Goal: Task Accomplishment & Management: Manage account settings

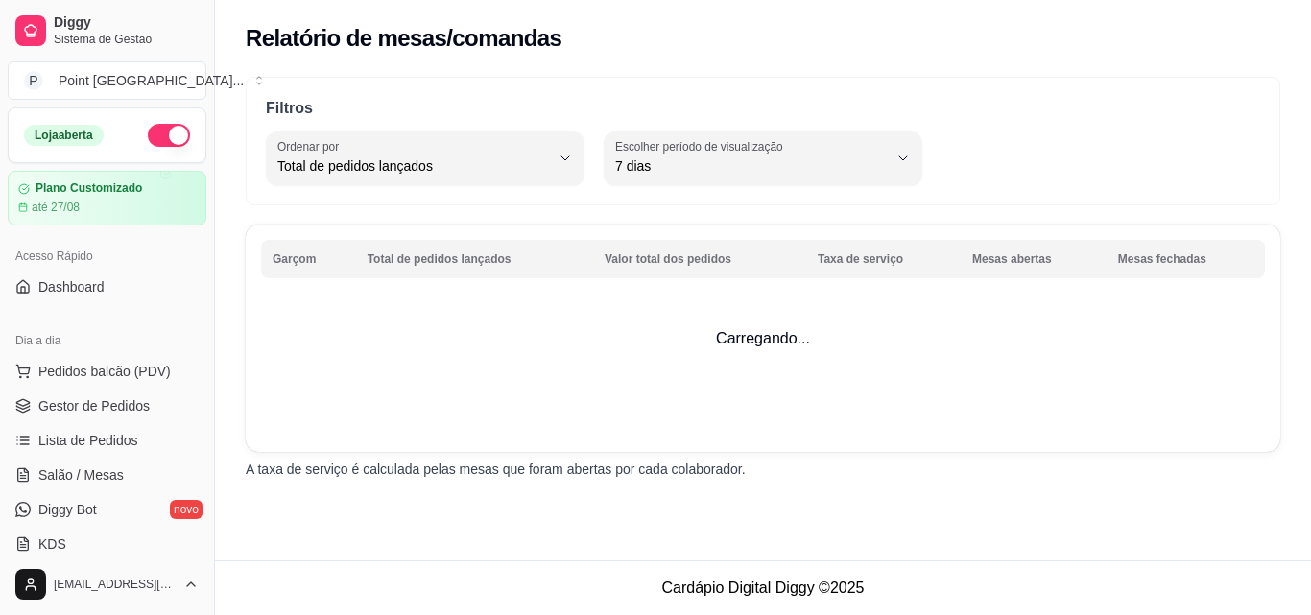
select select "TOTAL_OF_ORDERS"
select select "7"
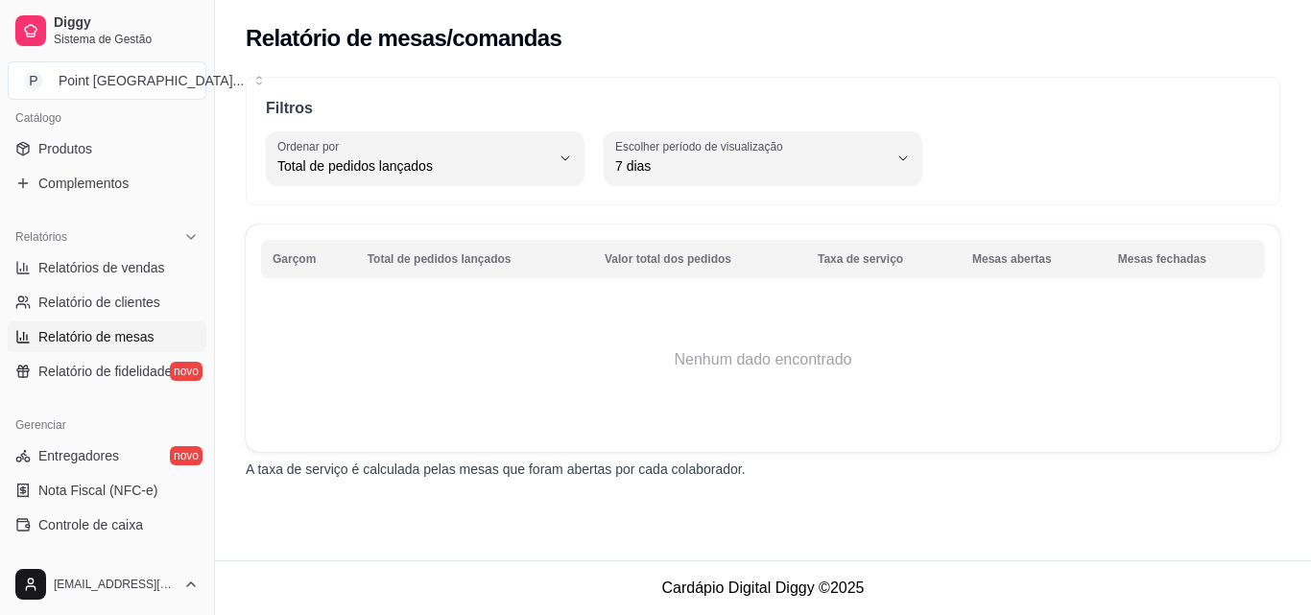
click at [303, 258] on th "Garçom" at bounding box center [308, 259] width 95 height 38
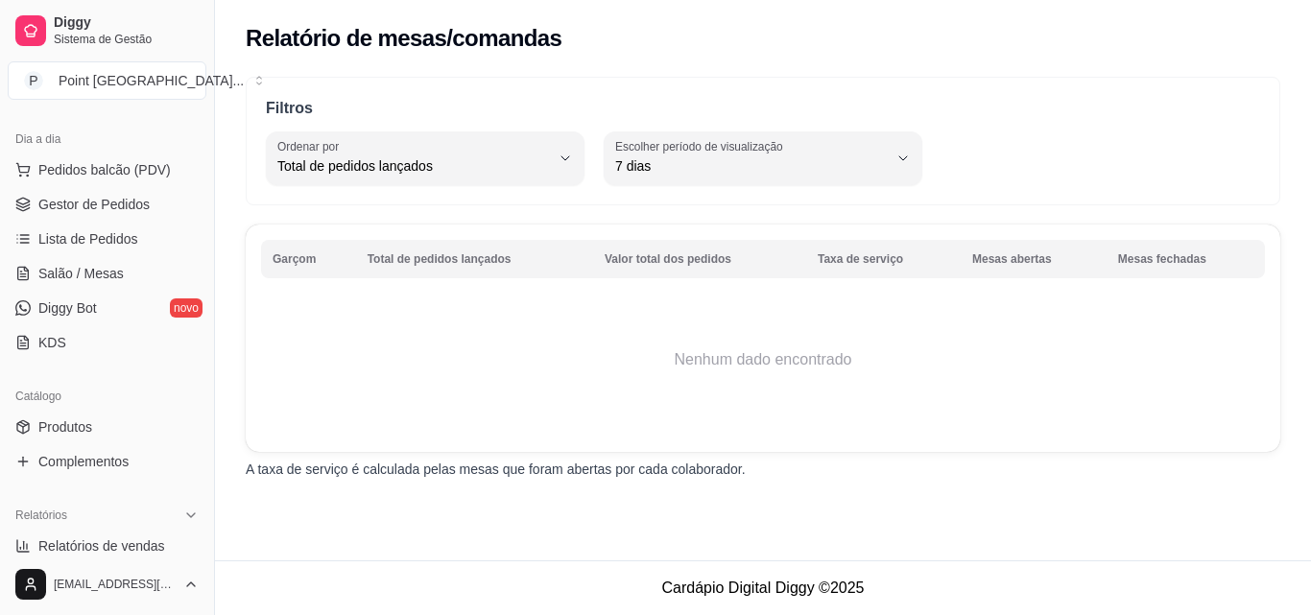
scroll to position [190, 0]
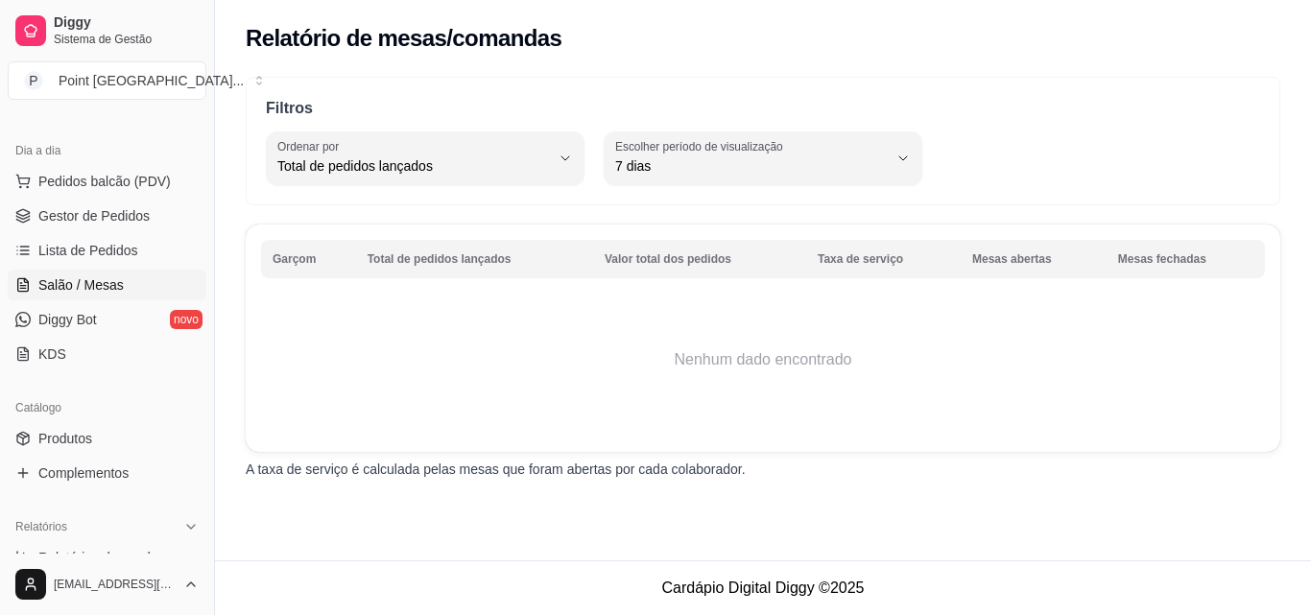
click at [76, 286] on span "Salão / Mesas" at bounding box center [80, 285] width 85 height 19
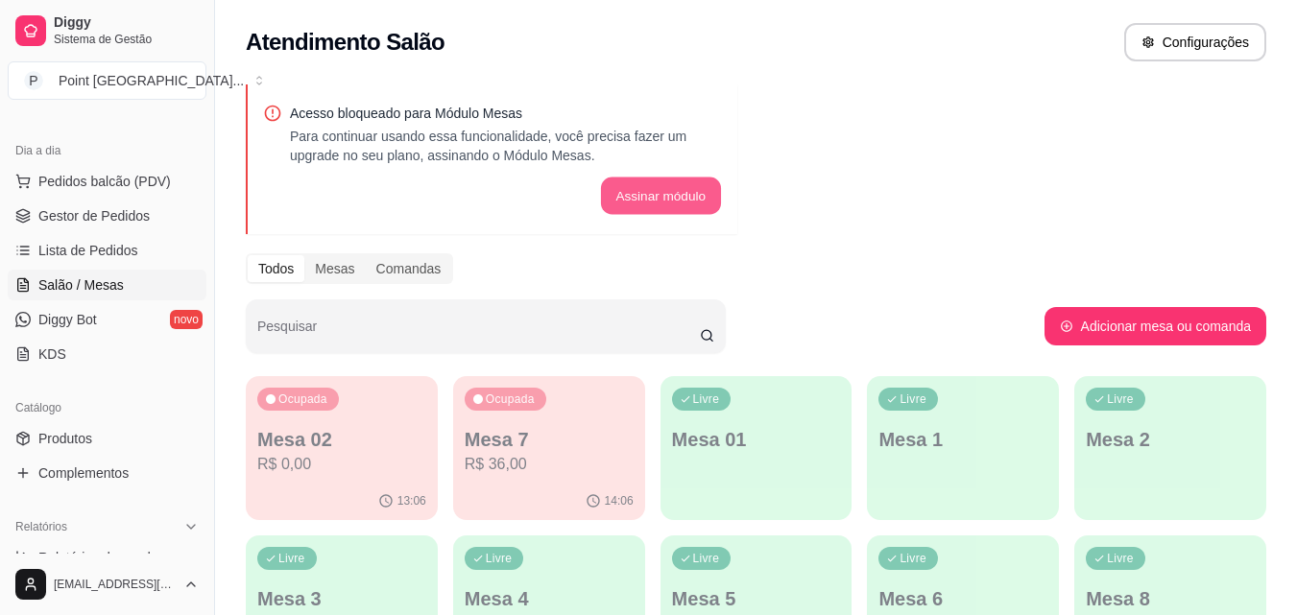
click at [632, 211] on button "Assinar módulo" at bounding box center [660, 196] width 120 height 37
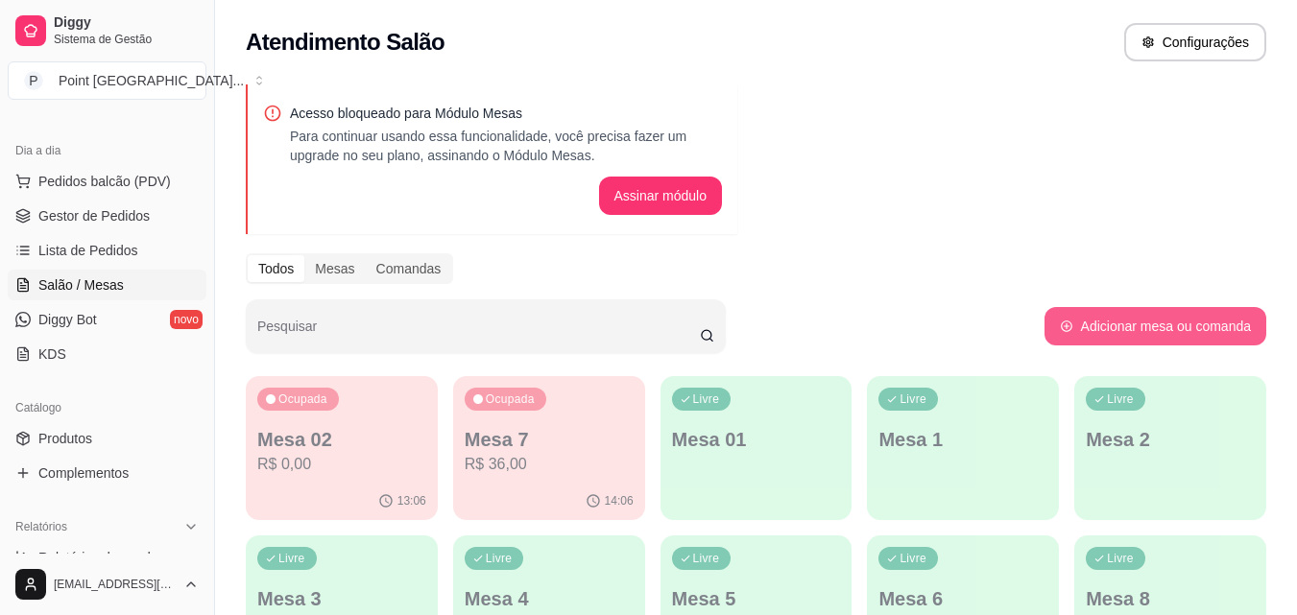
click at [1145, 325] on button "Adicionar mesa ou comanda" at bounding box center [1156, 326] width 222 height 38
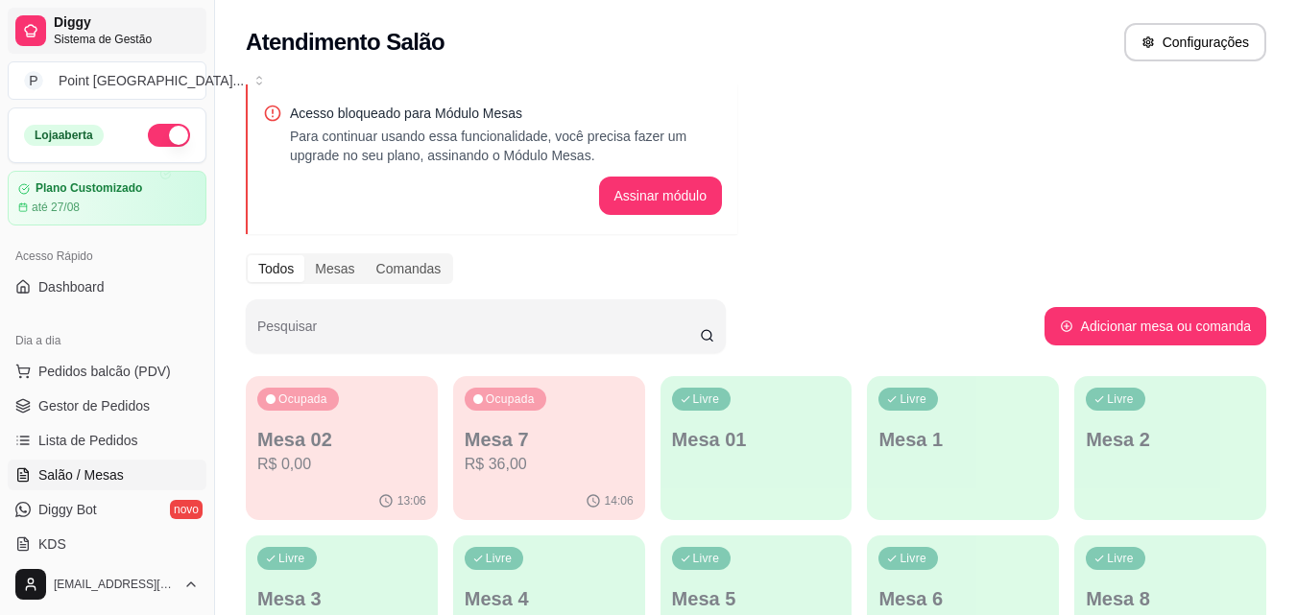
click at [105, 37] on span "Sistema de Gestão" at bounding box center [126, 39] width 145 height 15
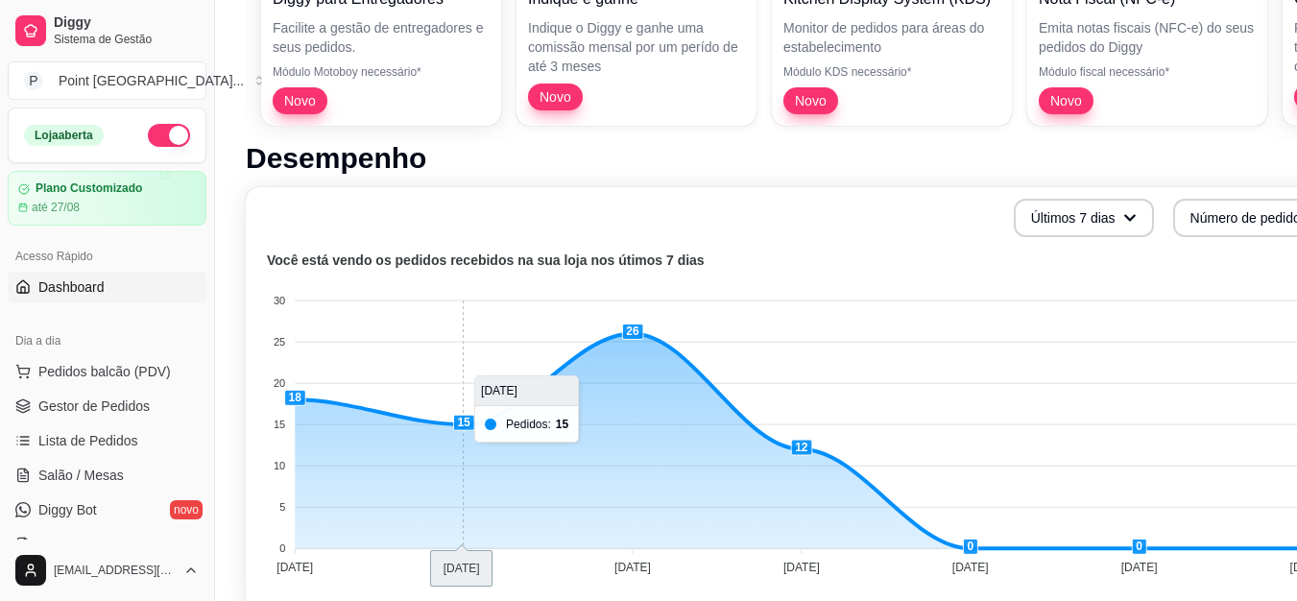
scroll to position [576, 0]
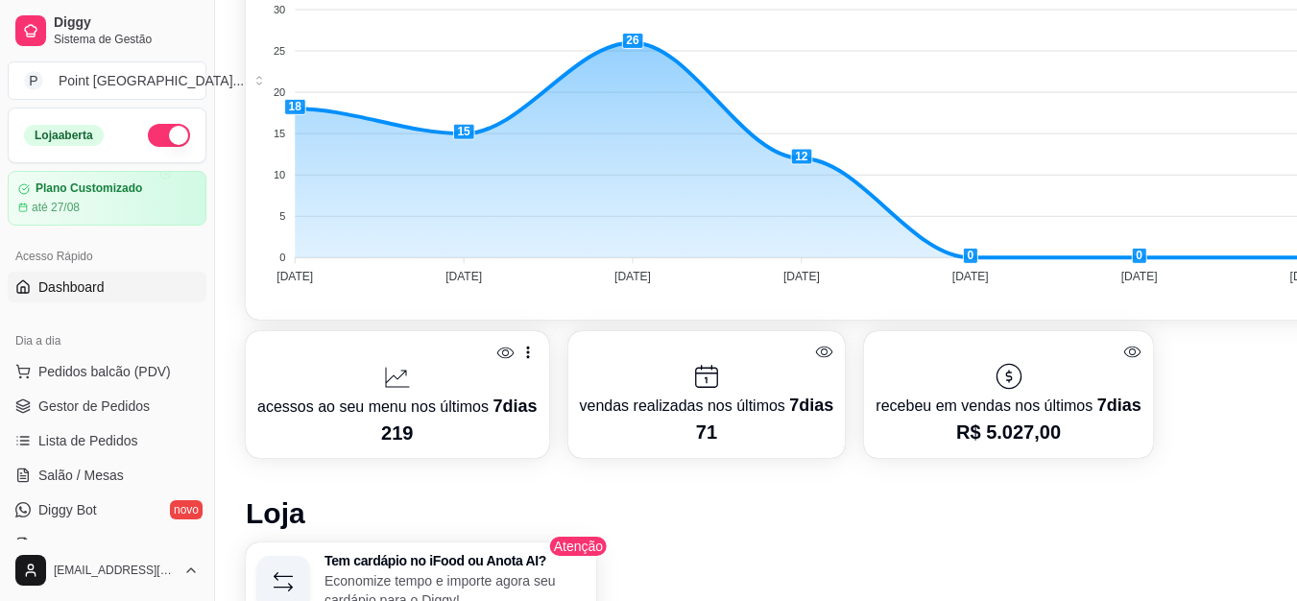
drag, startPoint x: 1212, startPoint y: 315, endPoint x: 1043, endPoint y: 314, distance: 169.0
click at [1043, 314] on div "Últimos 7 dias Número de pedidos Você está vendo os pedidos recebidos na sua lo…" at bounding box center [802, 107] width 1112 height 423
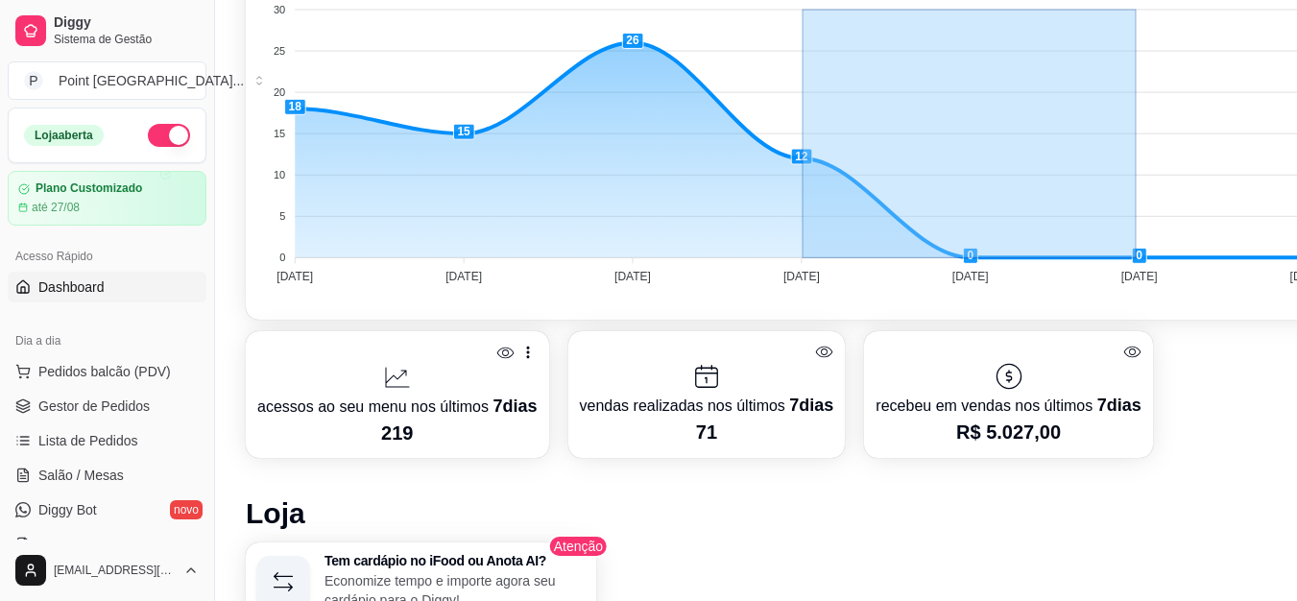
drag, startPoint x: 1137, startPoint y: 257, endPoint x: 727, endPoint y: 256, distance: 410.0
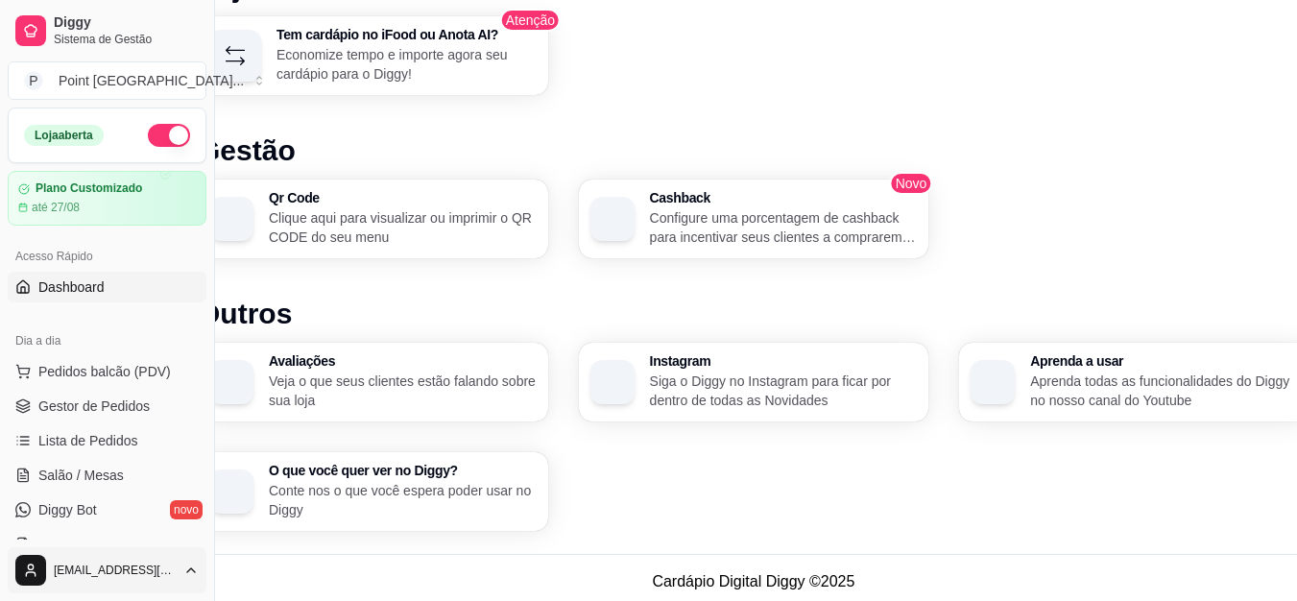
scroll to position [1109, 48]
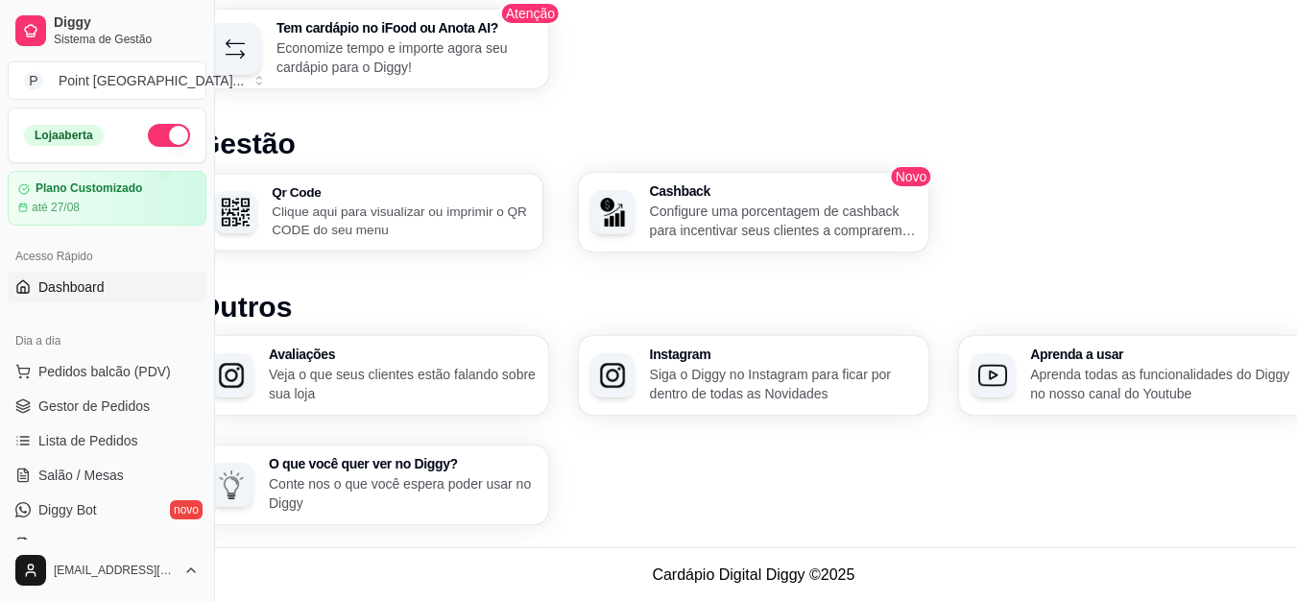
click at [353, 234] on p "Clique aqui para visualizar ou imprimir o QR CODE do seu menu" at bounding box center [401, 220] width 259 height 37
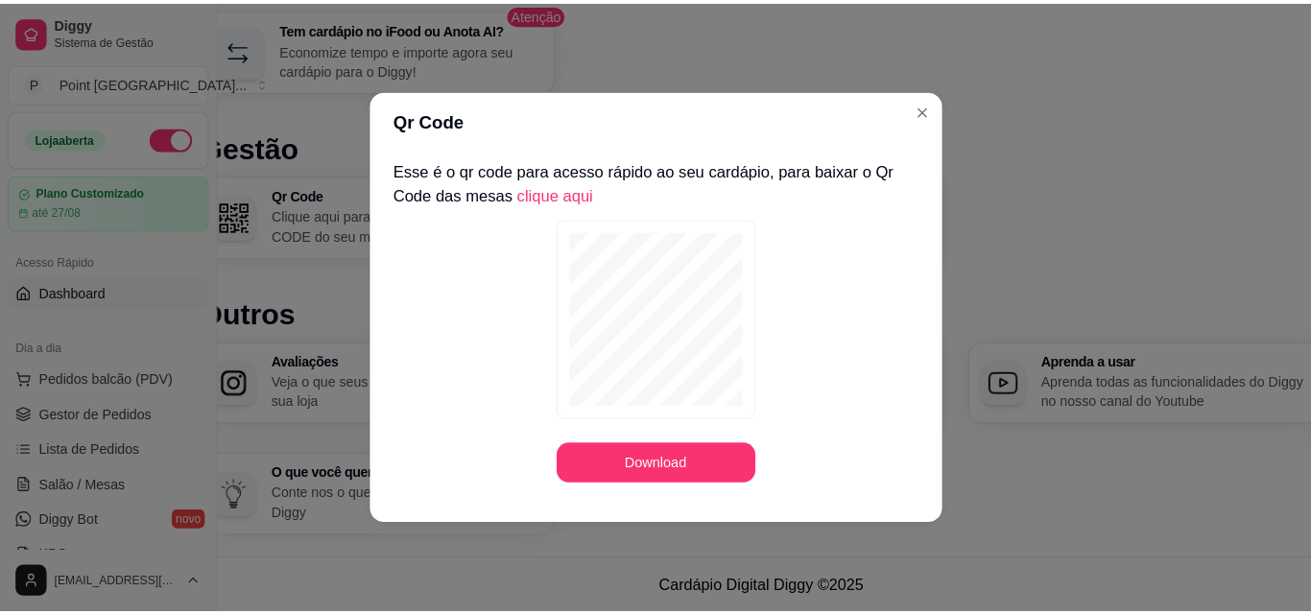
scroll to position [1094, 48]
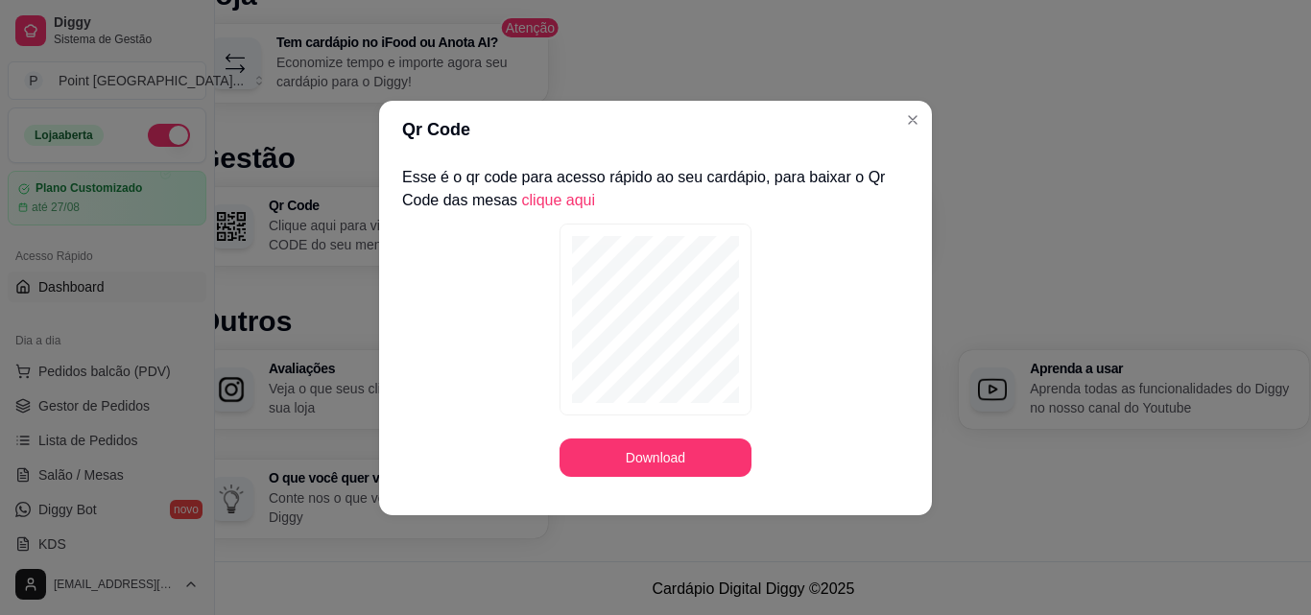
click at [535, 200] on link "clique aqui" at bounding box center [559, 200] width 74 height 16
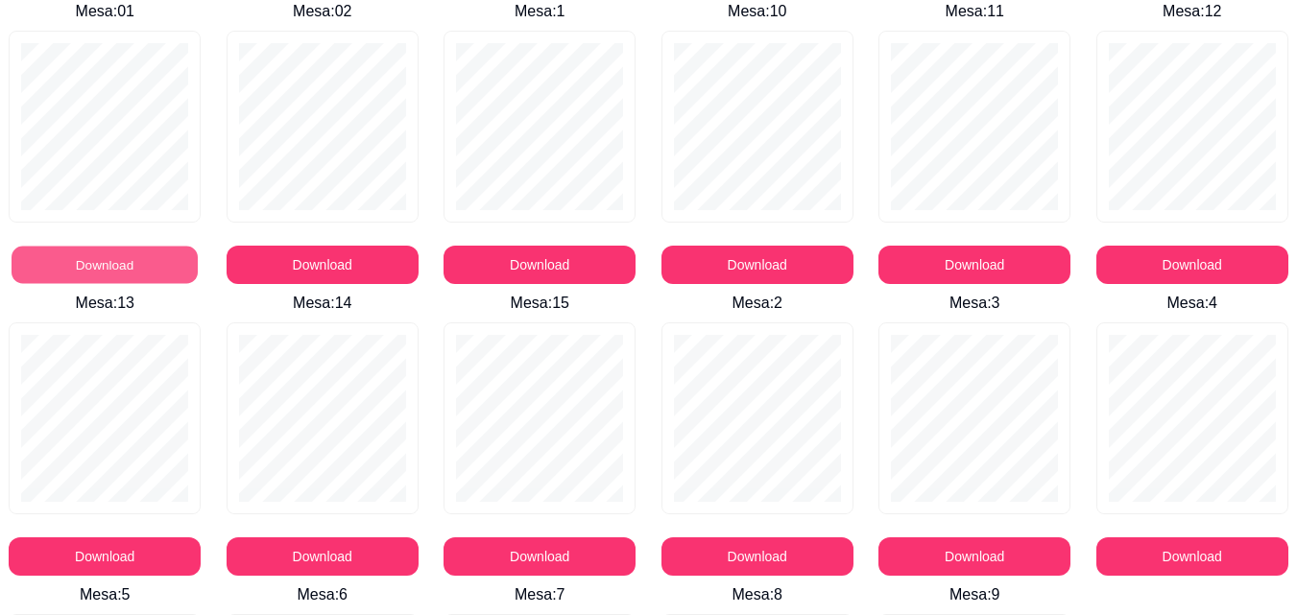
click at [43, 272] on button "Download" at bounding box center [105, 265] width 186 height 37
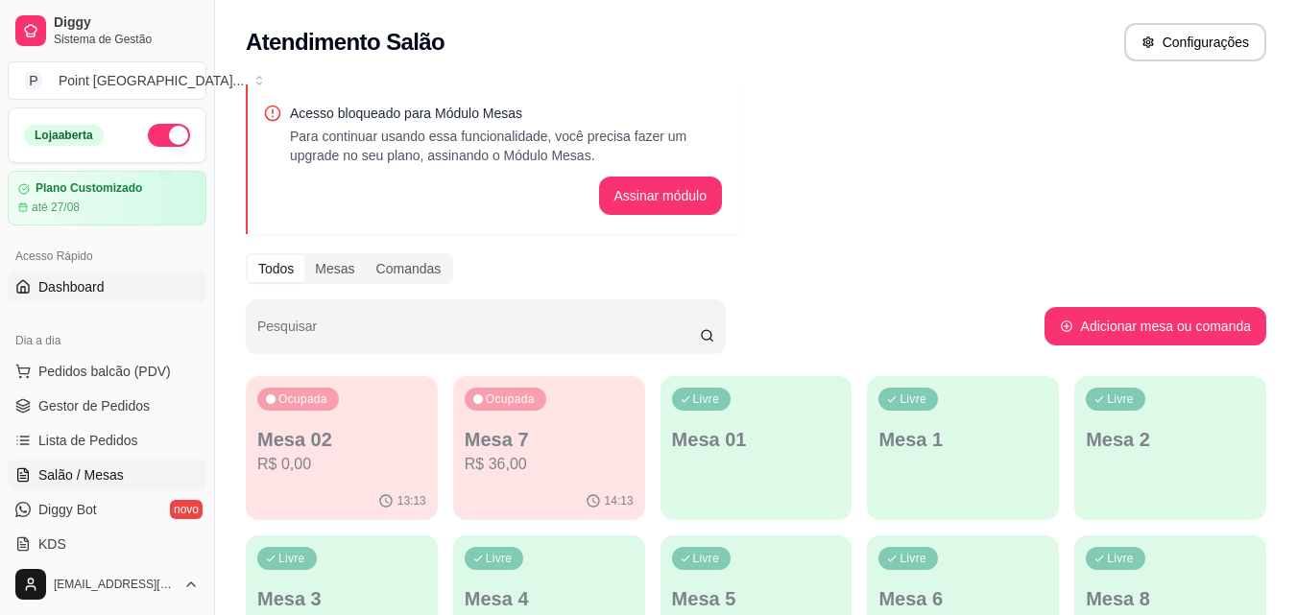
click at [93, 284] on span "Dashboard" at bounding box center [71, 286] width 66 height 19
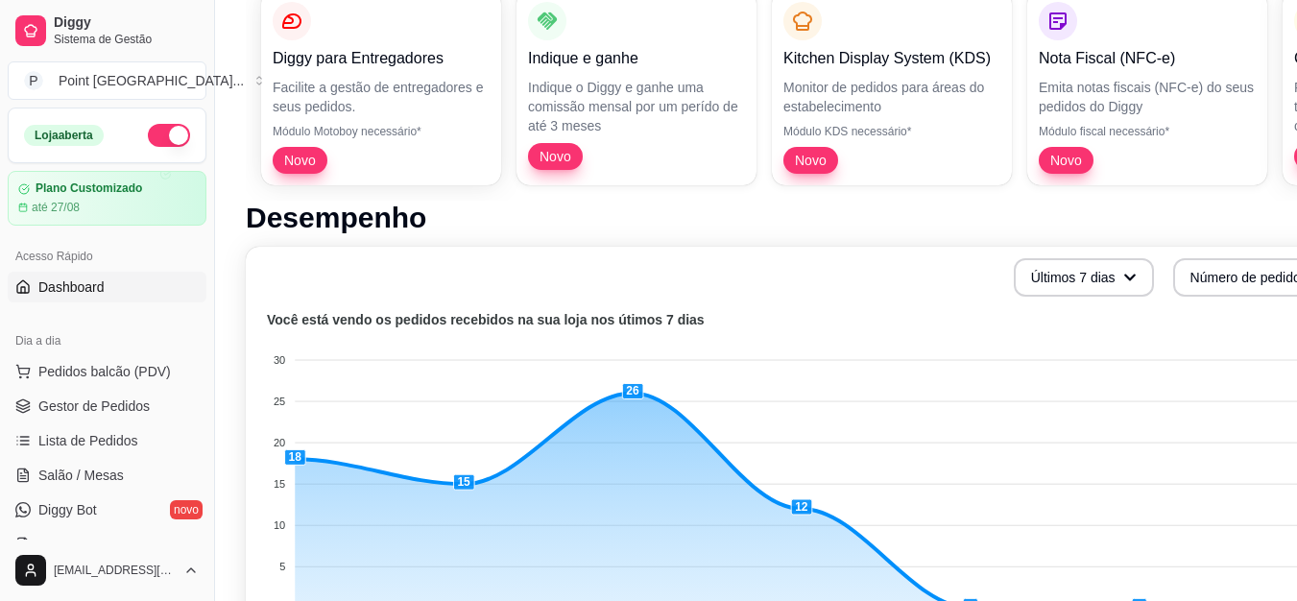
scroll to position [288, 0]
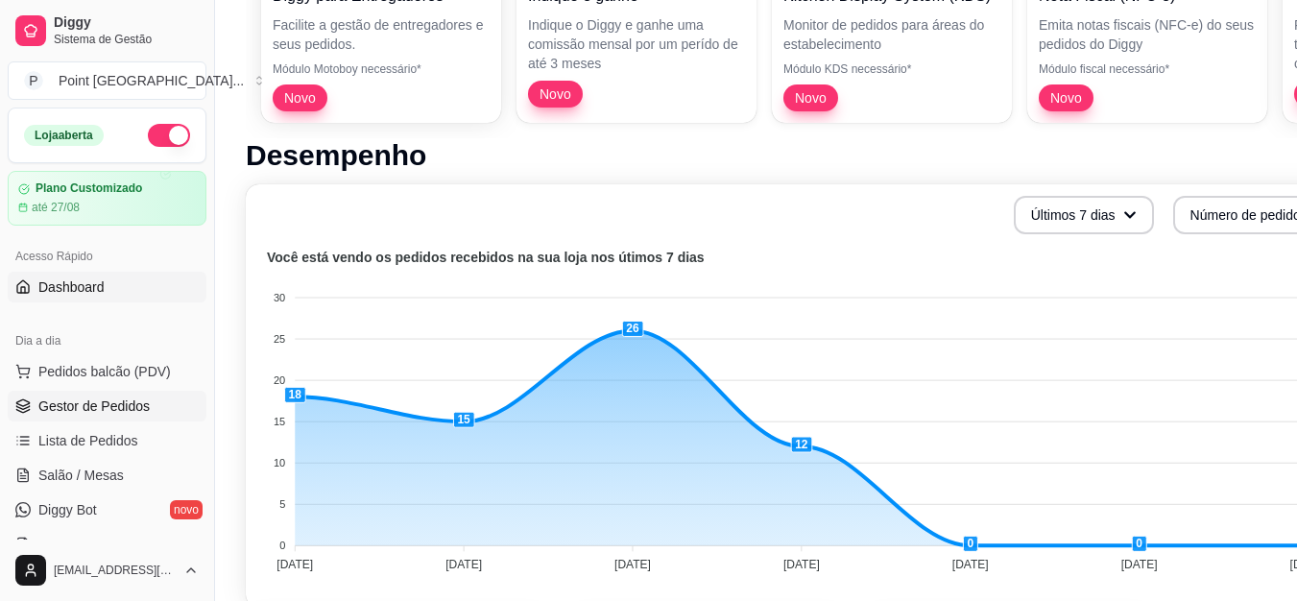
click at [87, 396] on link "Gestor de Pedidos" at bounding box center [107, 406] width 199 height 31
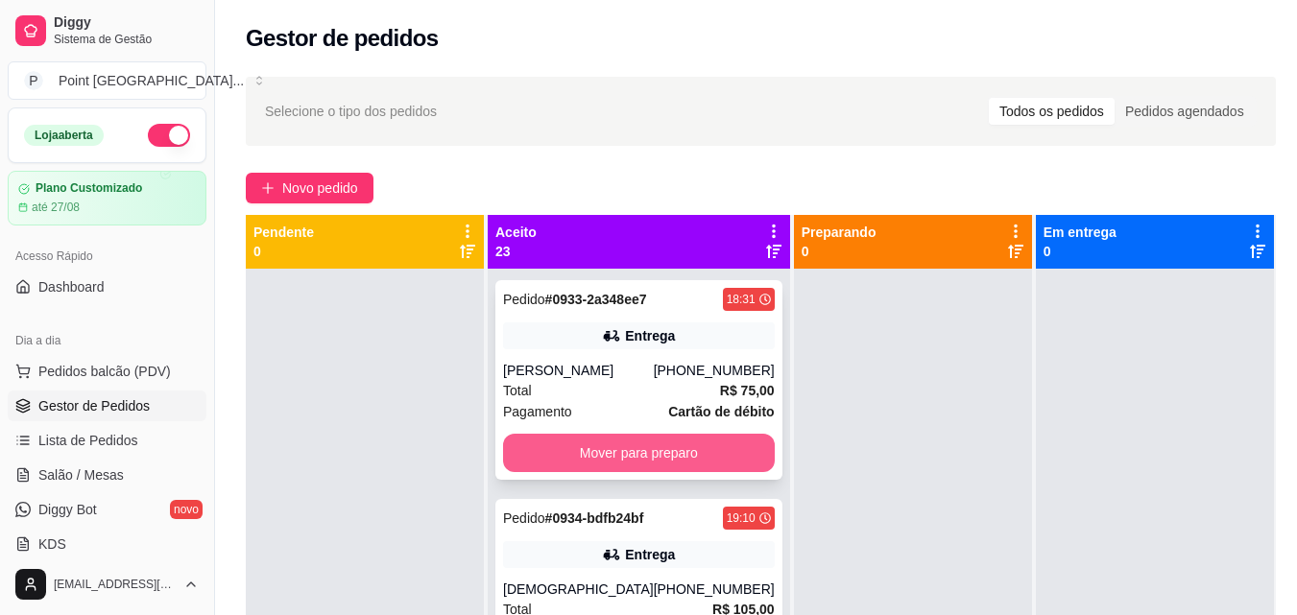
click at [563, 456] on button "Mover para preparo" at bounding box center [639, 453] width 272 height 38
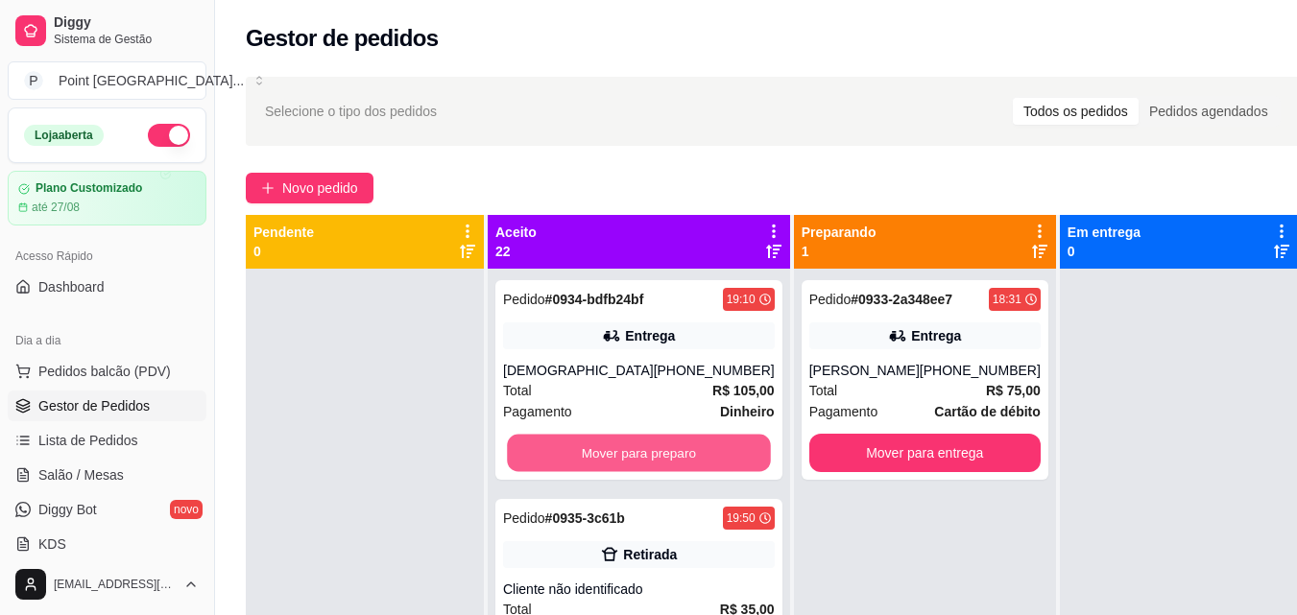
click at [563, 456] on button "Mover para preparo" at bounding box center [638, 453] width 263 height 37
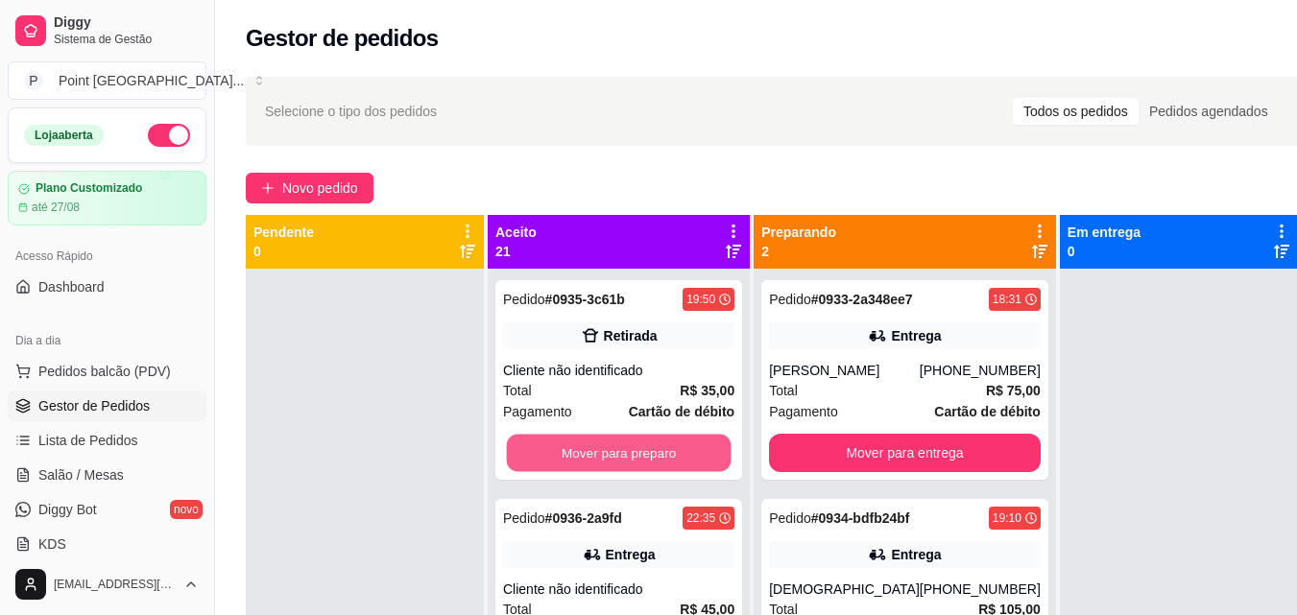
click at [563, 456] on button "Mover para preparo" at bounding box center [619, 453] width 225 height 37
click at [563, 456] on button "Mover para preparo" at bounding box center [618, 453] width 231 height 38
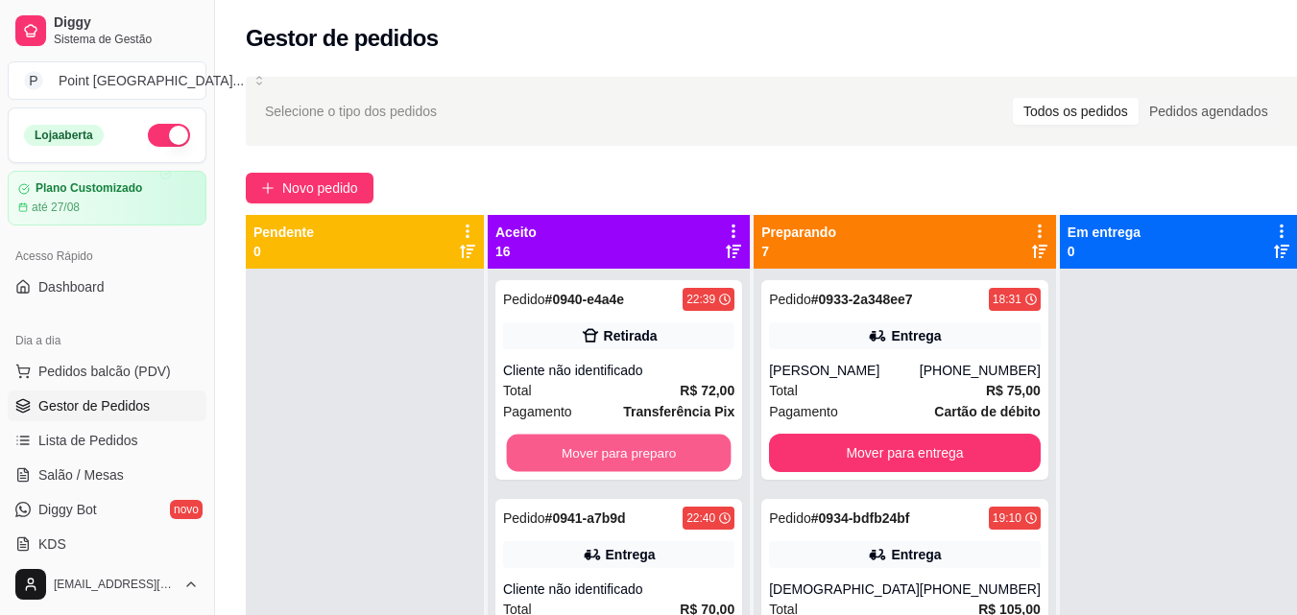
click at [563, 456] on button "Mover para preparo" at bounding box center [619, 453] width 225 height 37
click at [563, 456] on button "Mover para preparo" at bounding box center [618, 453] width 231 height 38
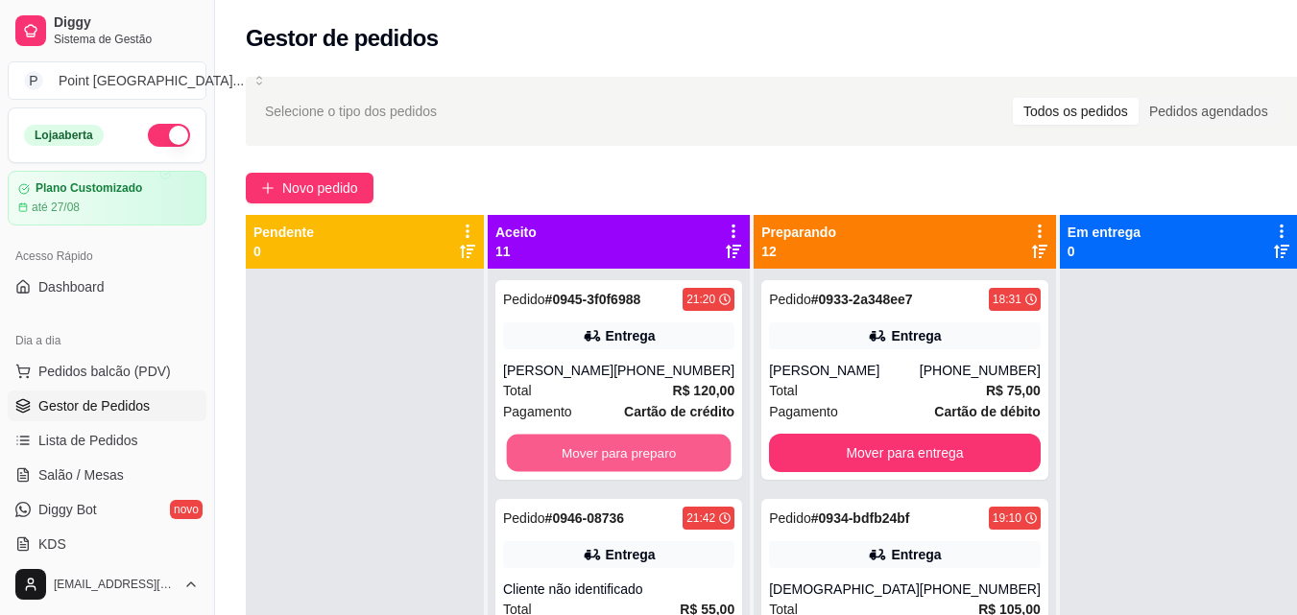
click at [563, 463] on button "Mover para preparo" at bounding box center [619, 453] width 225 height 37
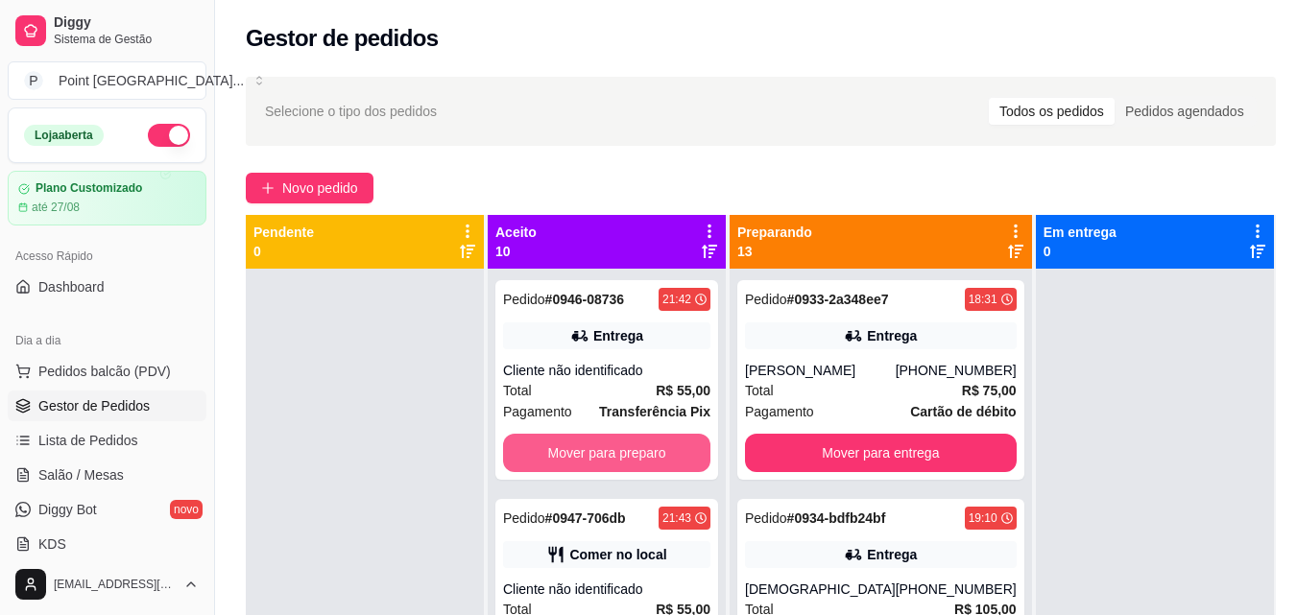
click at [563, 463] on button "Mover para preparo" at bounding box center [606, 453] width 207 height 38
click at [563, 463] on button "Mover para preparo" at bounding box center [607, 453] width 202 height 37
click at [562, 462] on button "Mover para preparo" at bounding box center [607, 453] width 202 height 37
click at [562, 462] on button "Mover para preparo" at bounding box center [606, 453] width 207 height 38
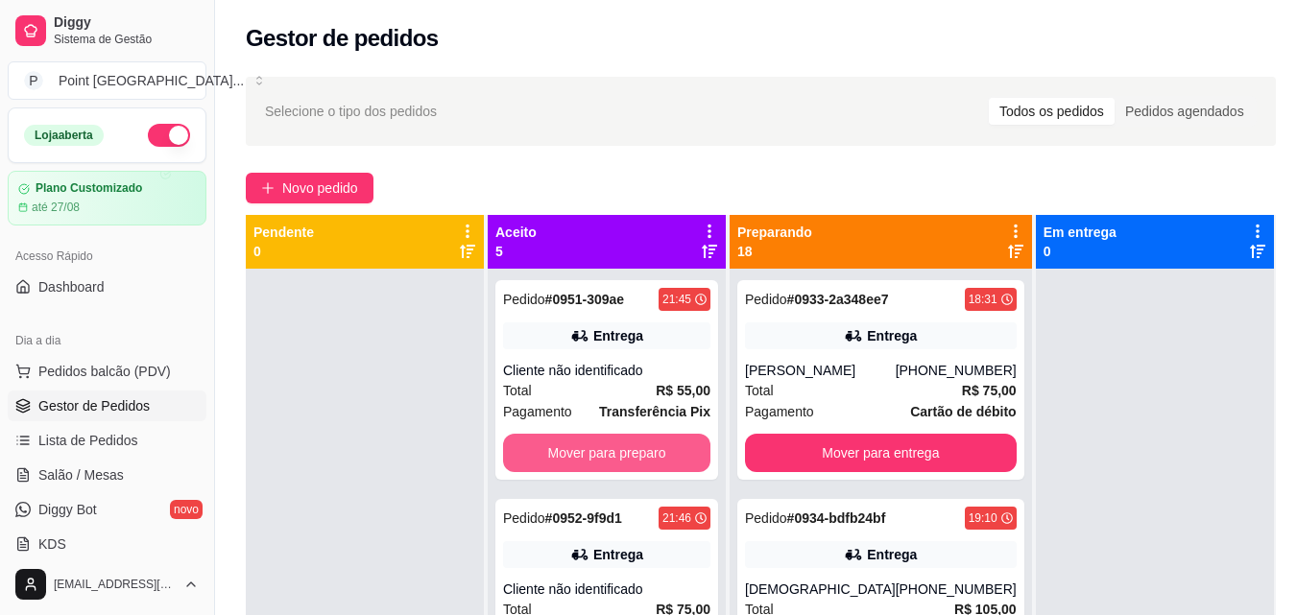
click at [562, 462] on button "Mover para preparo" at bounding box center [606, 453] width 207 height 38
click at [562, 462] on button "Mover para preparo" at bounding box center [607, 453] width 202 height 37
click at [562, 456] on button "Mover para preparo" at bounding box center [607, 453] width 202 height 37
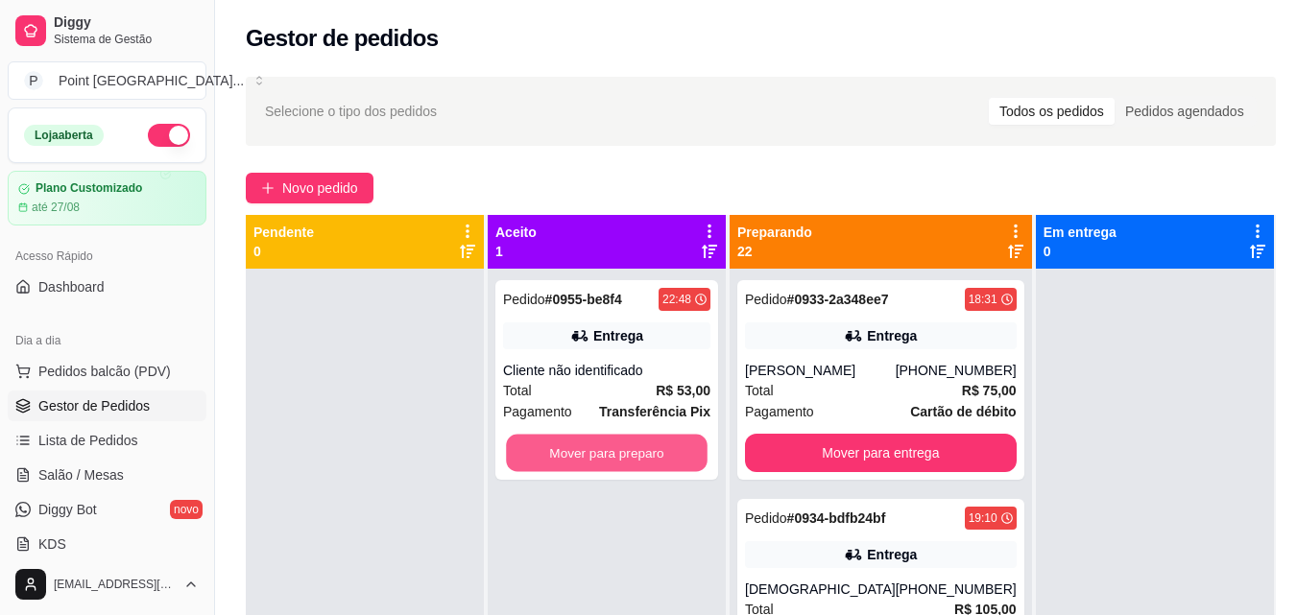
click at [562, 456] on button "Mover para preparo" at bounding box center [607, 453] width 202 height 37
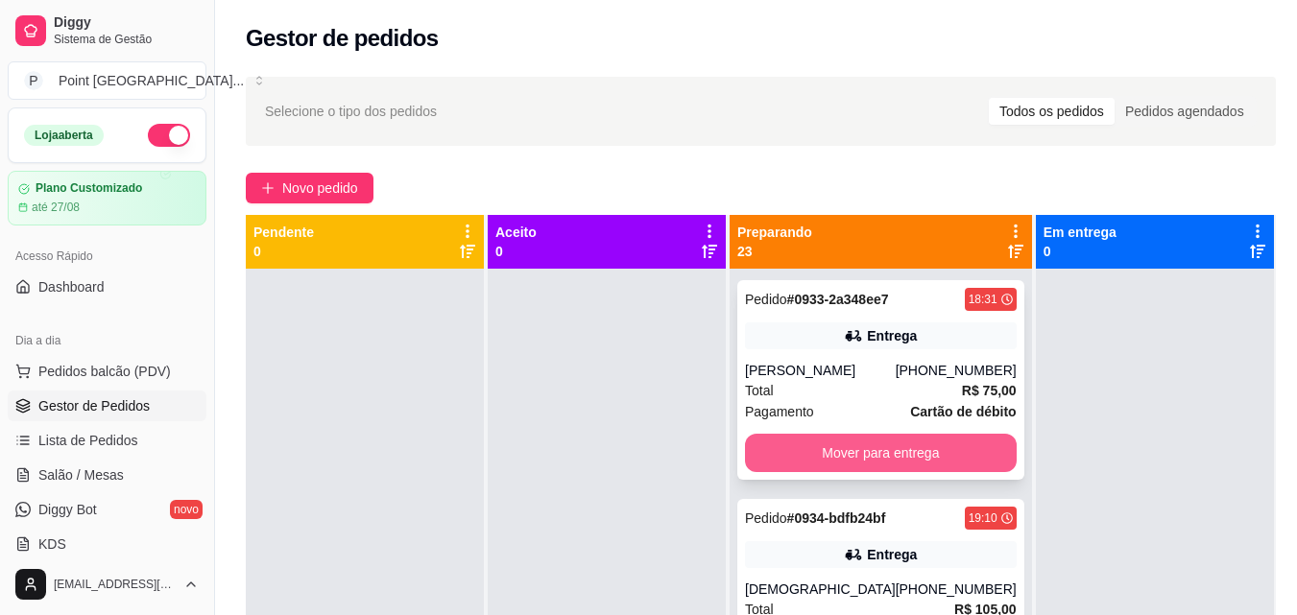
click at [916, 452] on button "Mover para entrega" at bounding box center [881, 453] width 272 height 38
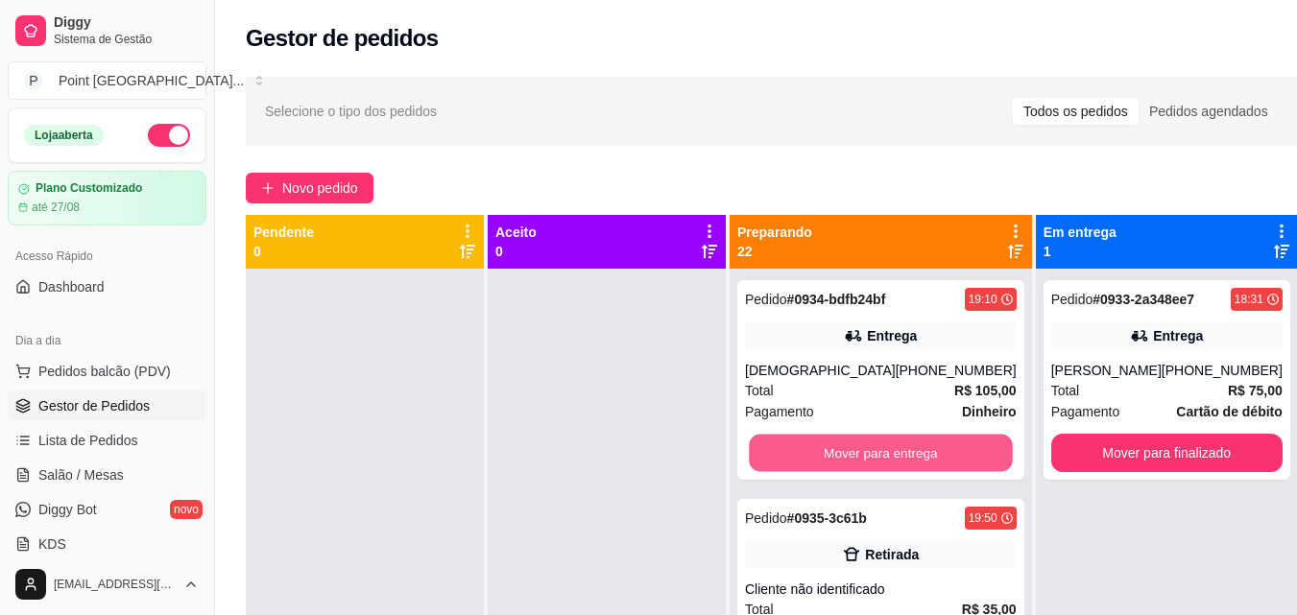
click at [916, 452] on button "Mover para entrega" at bounding box center [880, 453] width 263 height 37
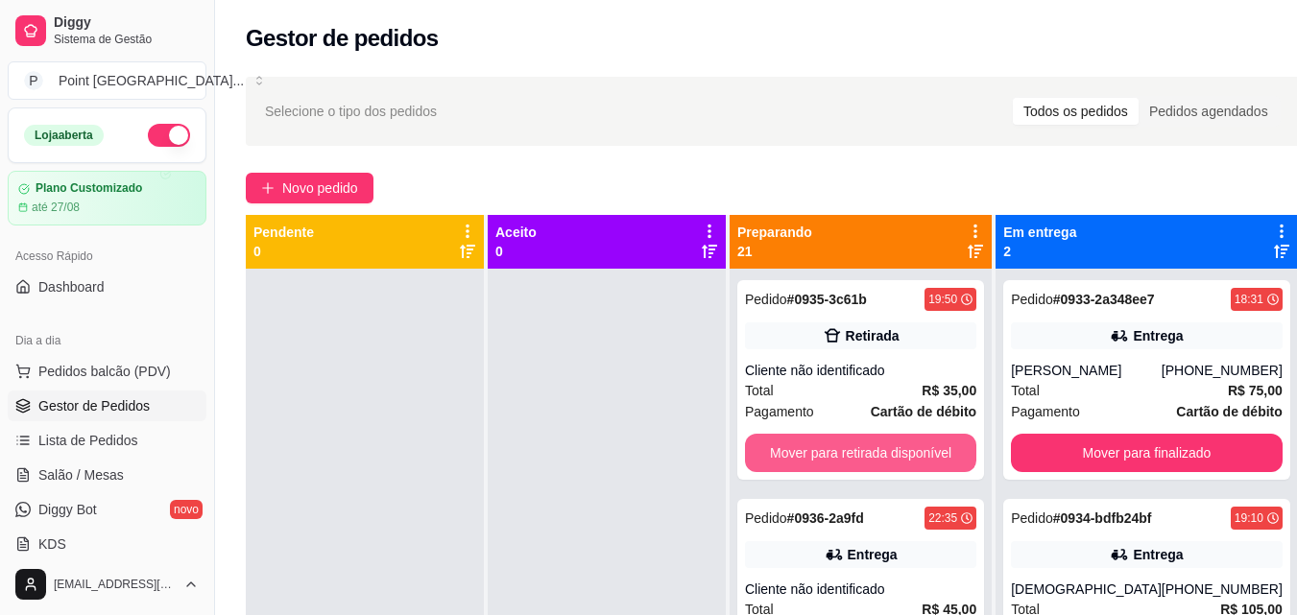
click at [916, 452] on button "Mover para retirada disponível" at bounding box center [860, 453] width 231 height 38
click at [916, 453] on button "Mover para entrega" at bounding box center [860, 453] width 231 height 38
click at [916, 453] on button "Mover para entrega" at bounding box center [861, 453] width 225 height 37
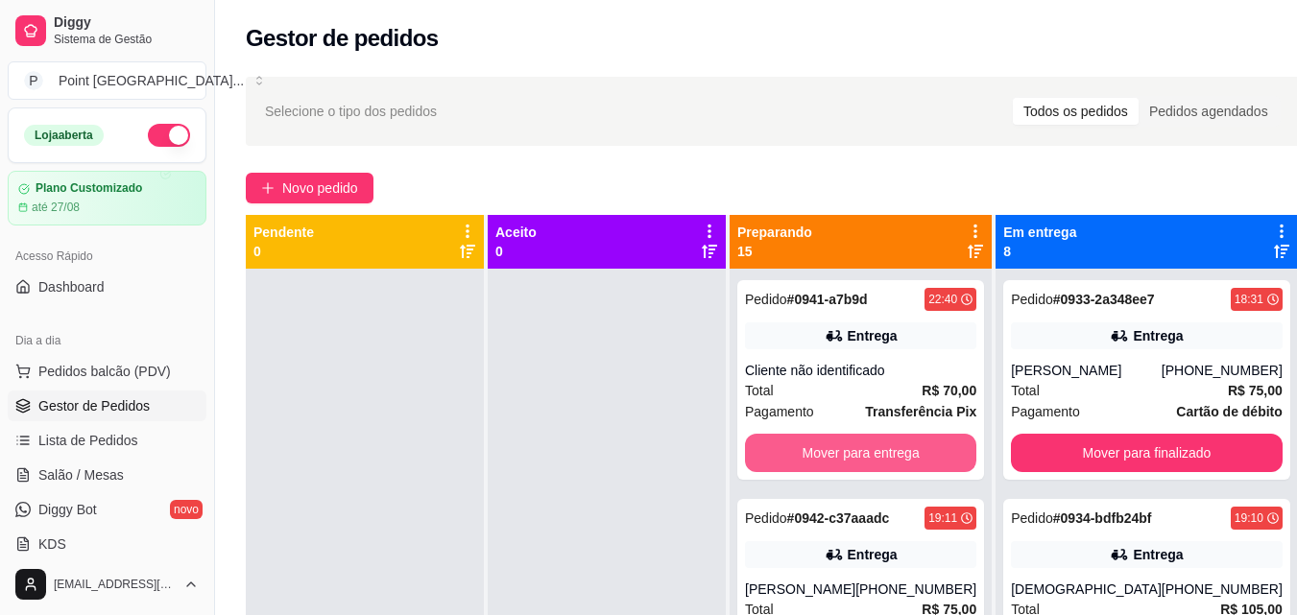
click at [916, 453] on button "Mover para entrega" at bounding box center [860, 453] width 231 height 38
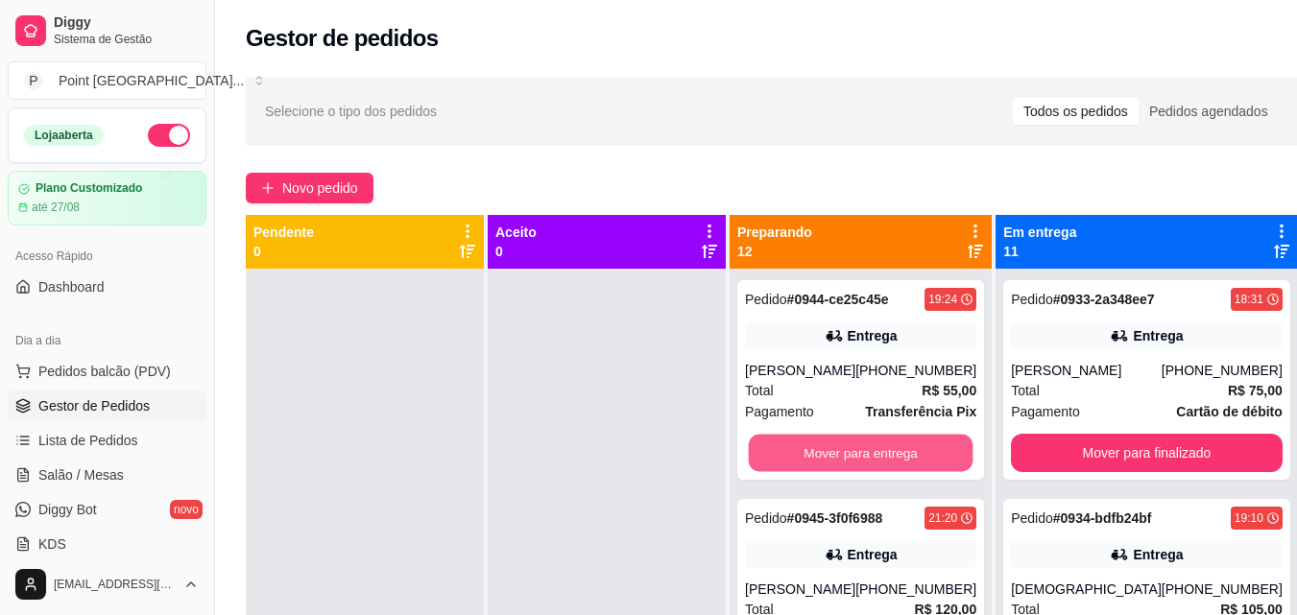
click at [916, 453] on button "Mover para entrega" at bounding box center [861, 453] width 225 height 37
click at [915, 454] on button "Mover para entrega" at bounding box center [861, 453] width 225 height 37
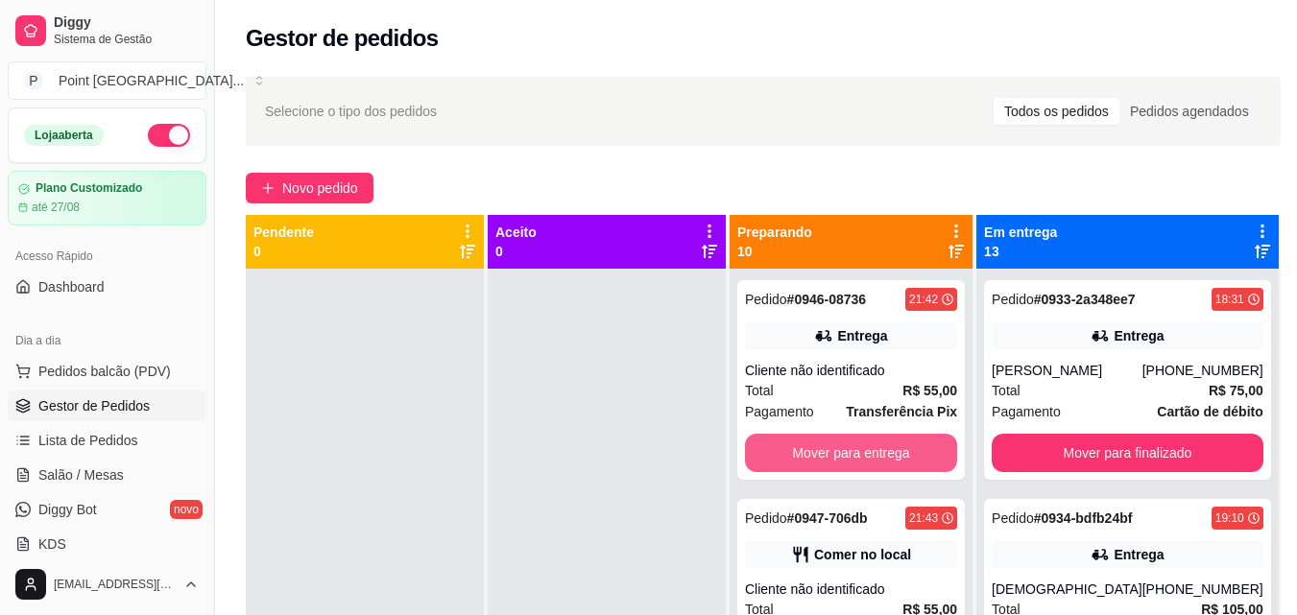
click at [915, 454] on button "Mover para entrega" at bounding box center [851, 453] width 212 height 38
click at [915, 454] on button "Mover para retirada disponível" at bounding box center [851, 453] width 212 height 38
click at [915, 454] on button "Mover para entrega" at bounding box center [850, 453] width 205 height 37
click at [915, 454] on button "Mover para retirada disponível" at bounding box center [851, 453] width 212 height 38
click at [915, 454] on button "Mover para retirada disponível" at bounding box center [850, 453] width 205 height 37
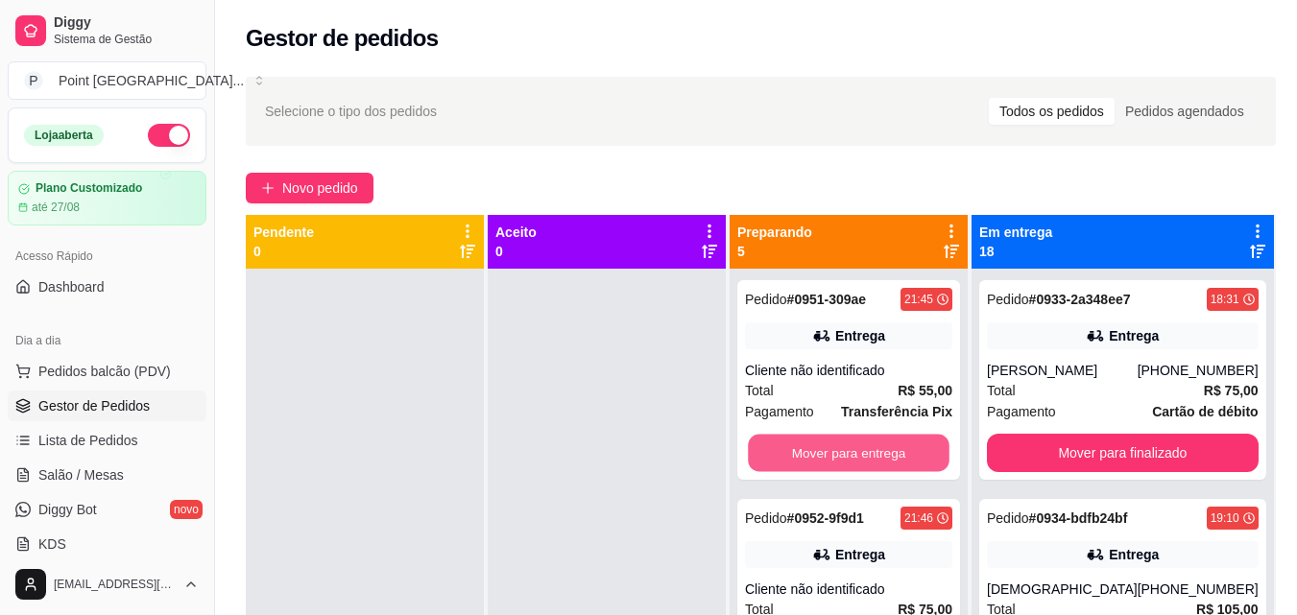
click at [915, 454] on button "Mover para entrega" at bounding box center [849, 453] width 202 height 37
click at [915, 454] on button "Mover para entrega" at bounding box center [848, 453] width 207 height 38
click at [915, 454] on button "Mover para entrega" at bounding box center [849, 453] width 202 height 37
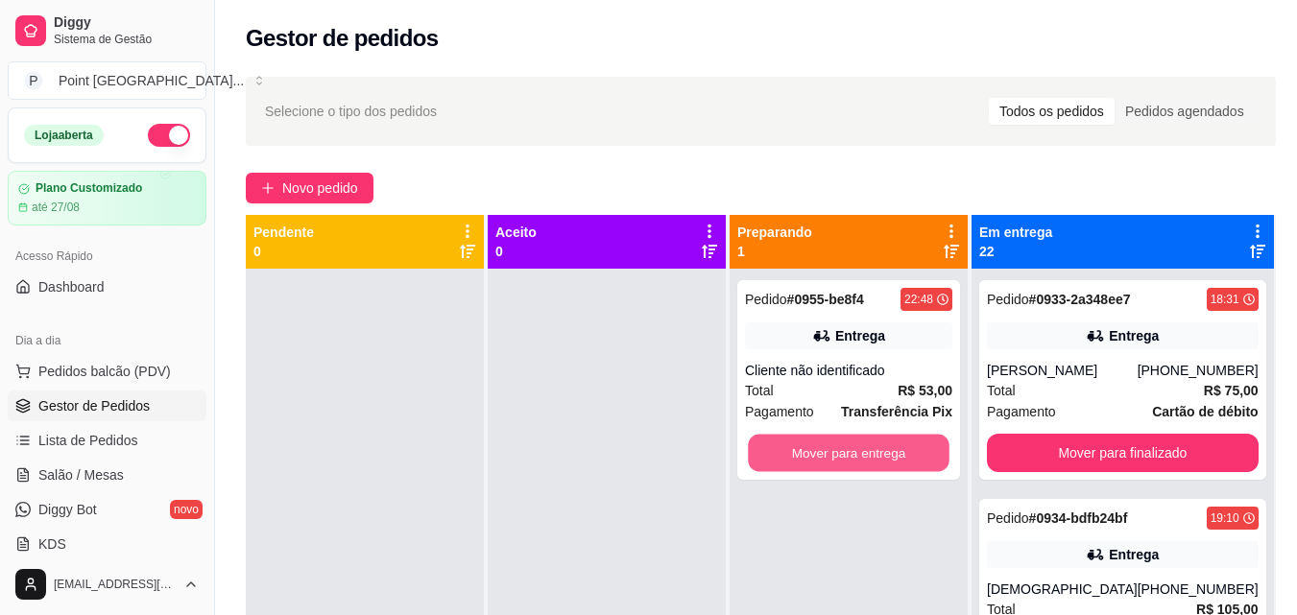
click at [915, 454] on button "Mover para entrega" at bounding box center [849, 453] width 202 height 37
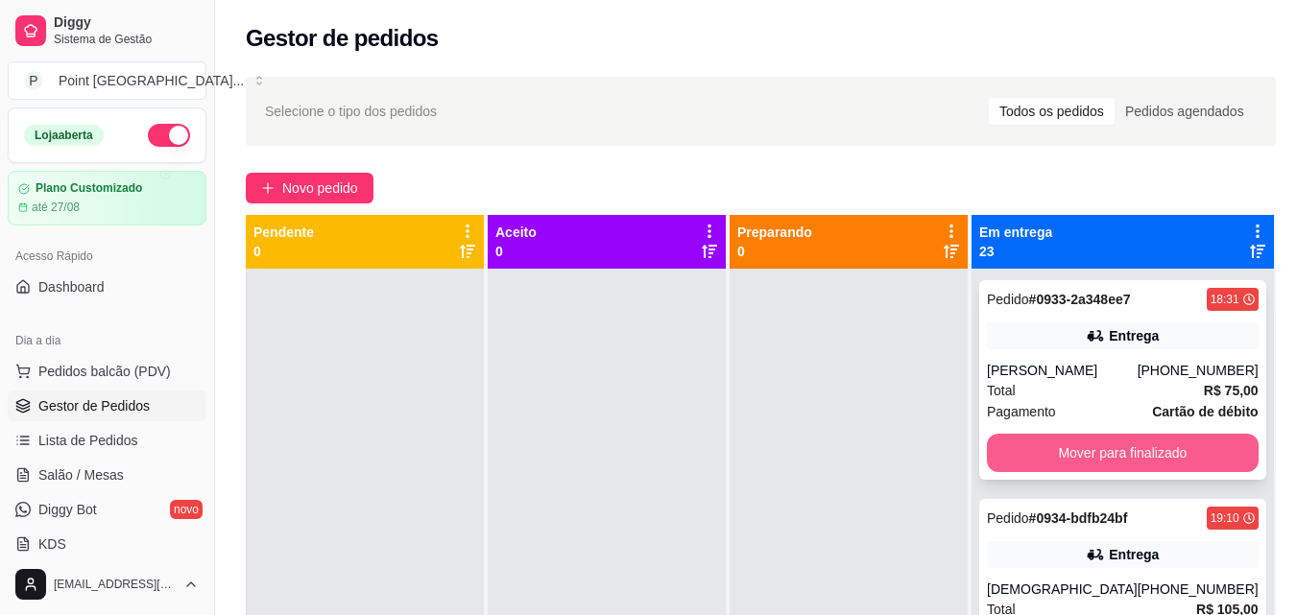
click at [1070, 462] on button "Mover para finalizado" at bounding box center [1123, 453] width 272 height 38
click at [1062, 461] on button "Mover para finalizado" at bounding box center [1123, 453] width 272 height 38
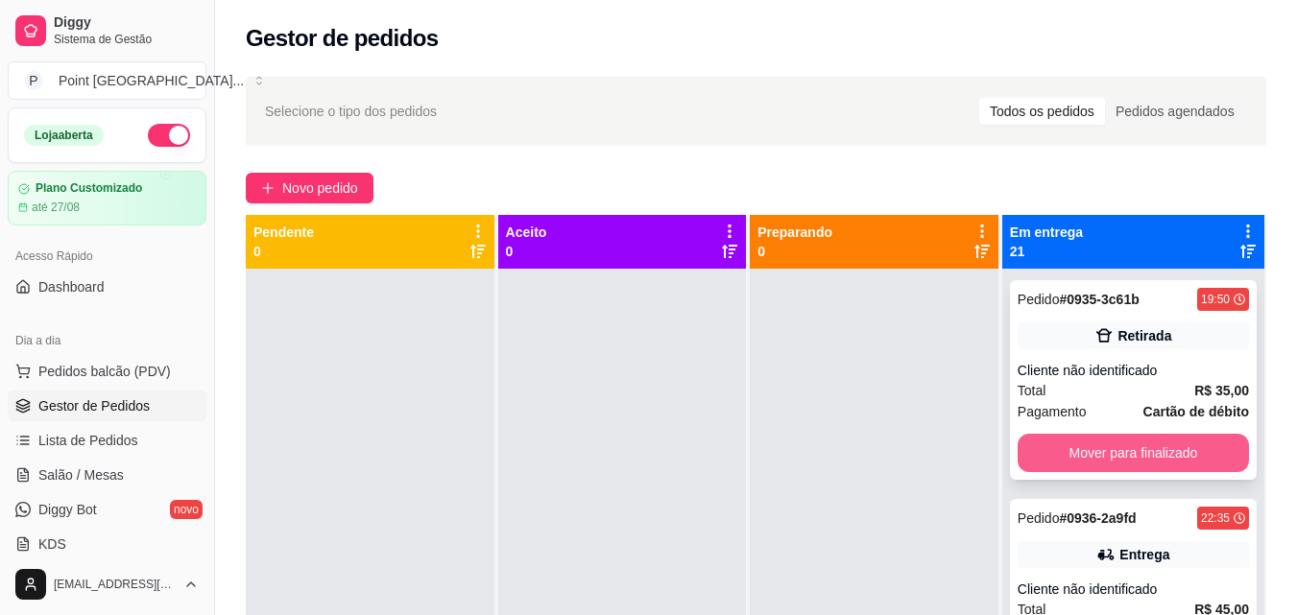
click at [1061, 455] on button "Mover para finalizado" at bounding box center [1133, 453] width 231 height 38
click at [1059, 453] on button "Mover para finalizado" at bounding box center [1133, 453] width 231 height 38
click at [1059, 453] on button "Mover para finalizado" at bounding box center [1133, 453] width 225 height 37
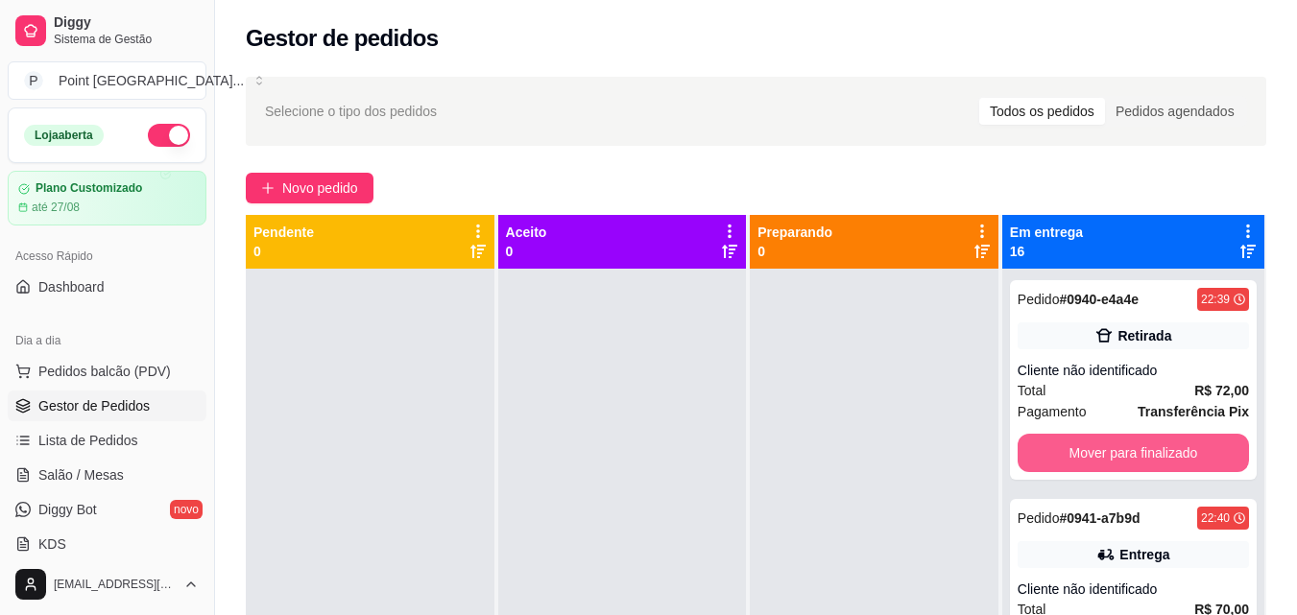
click at [1059, 453] on button "Mover para finalizado" at bounding box center [1133, 453] width 231 height 38
click at [1059, 453] on button "Mover para finalizado" at bounding box center [1133, 453] width 225 height 37
click at [1057, 468] on button "Mover para finalizado" at bounding box center [1133, 453] width 231 height 38
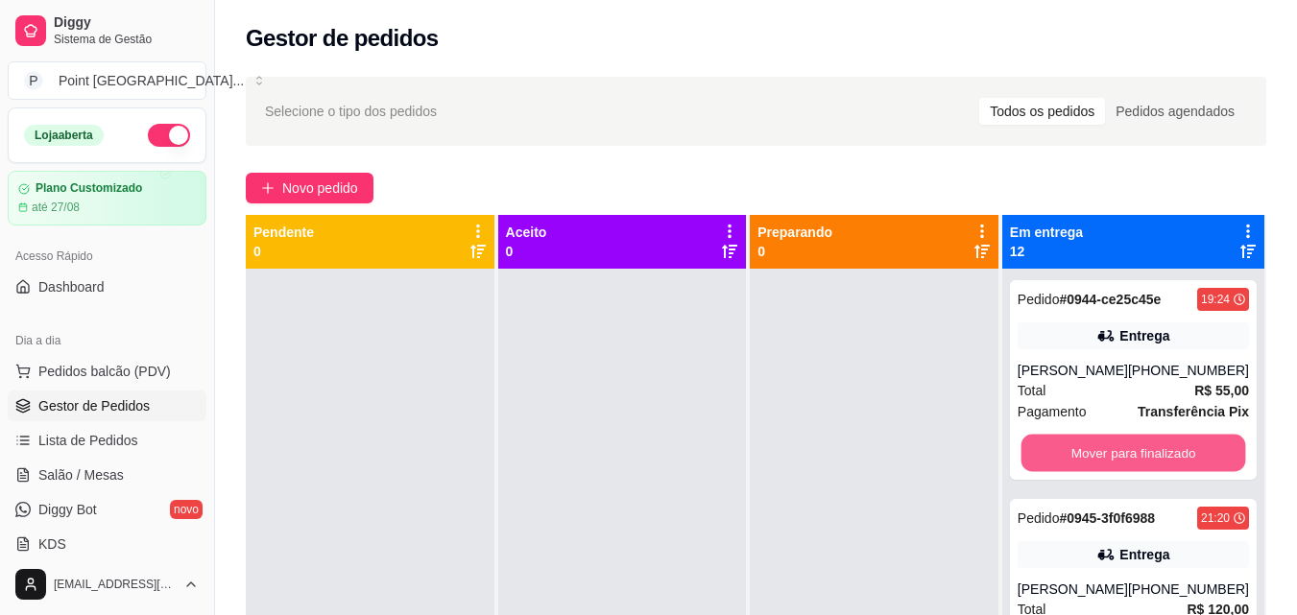
click at [1057, 468] on button "Mover para finalizado" at bounding box center [1133, 453] width 225 height 37
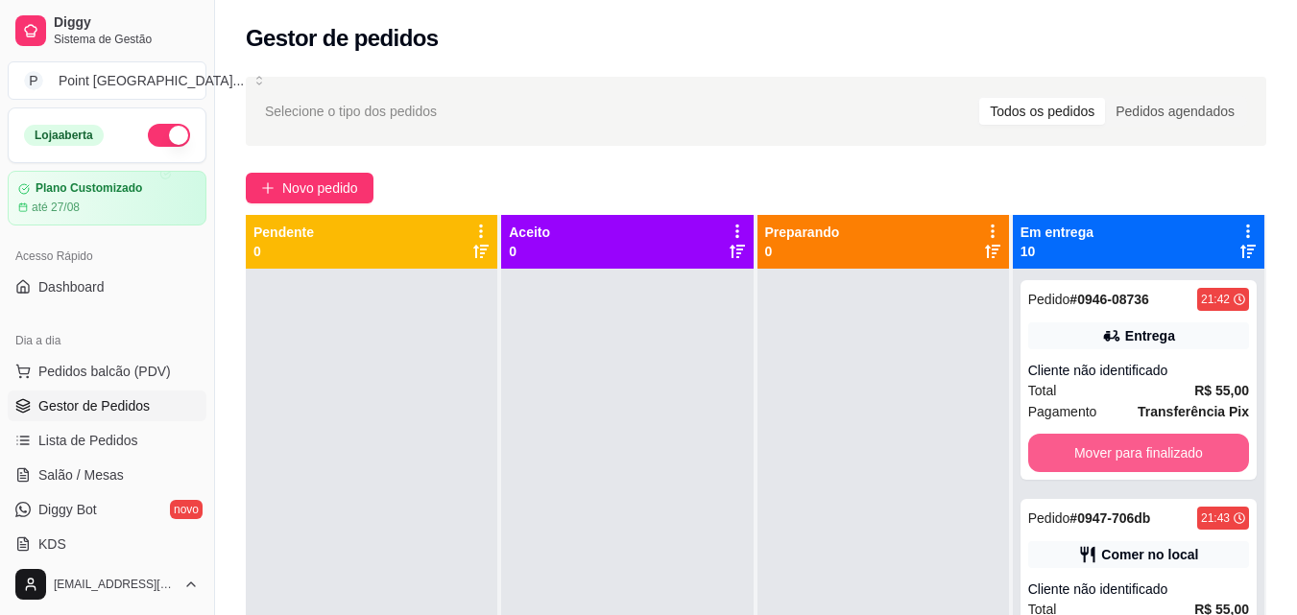
click at [1057, 468] on button "Mover para finalizado" at bounding box center [1138, 453] width 221 height 38
click at [1057, 464] on button "Mover para finalizado" at bounding box center [1138, 453] width 214 height 37
click at [1057, 464] on button "Mover para finalizado" at bounding box center [1138, 453] width 221 height 38
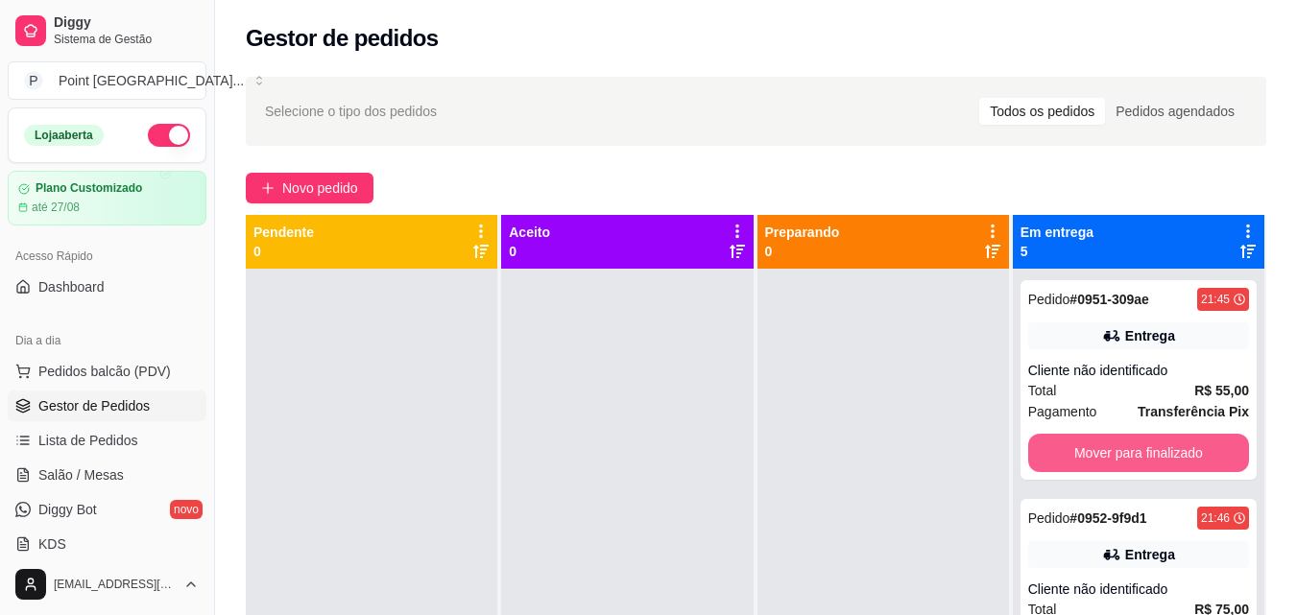
click at [1057, 464] on button "Mover para finalizado" at bounding box center [1138, 453] width 221 height 38
click at [1057, 464] on button "Mover para finalizado" at bounding box center [1138, 453] width 214 height 37
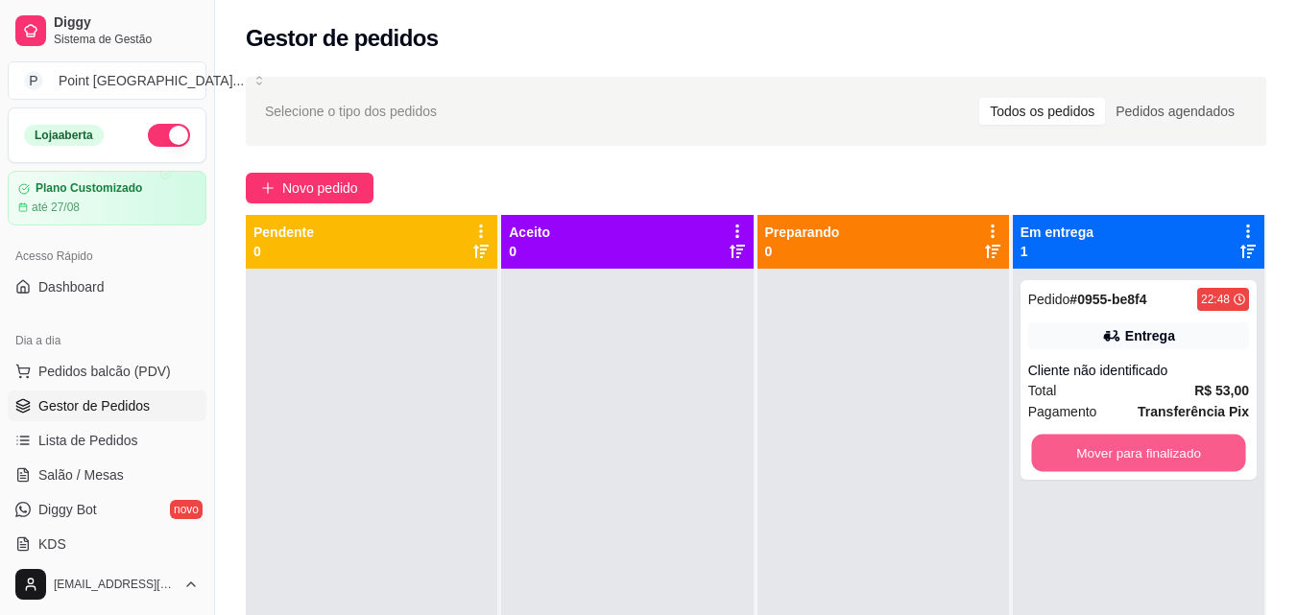
click at [1057, 464] on button "Mover para finalizado" at bounding box center [1138, 453] width 214 height 37
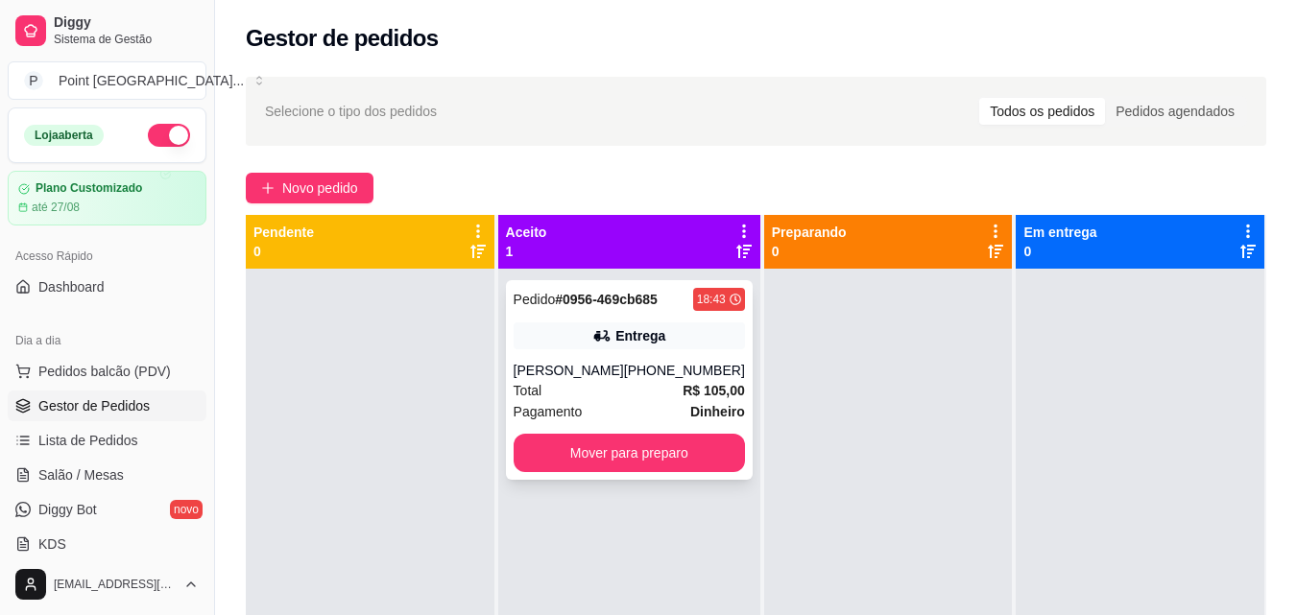
click at [618, 359] on div "Pedido # 0956-469cb685 18:43 Entrega Jair Dalla riva (49) 99993-4734 Total R$ 1…" at bounding box center [629, 380] width 247 height 200
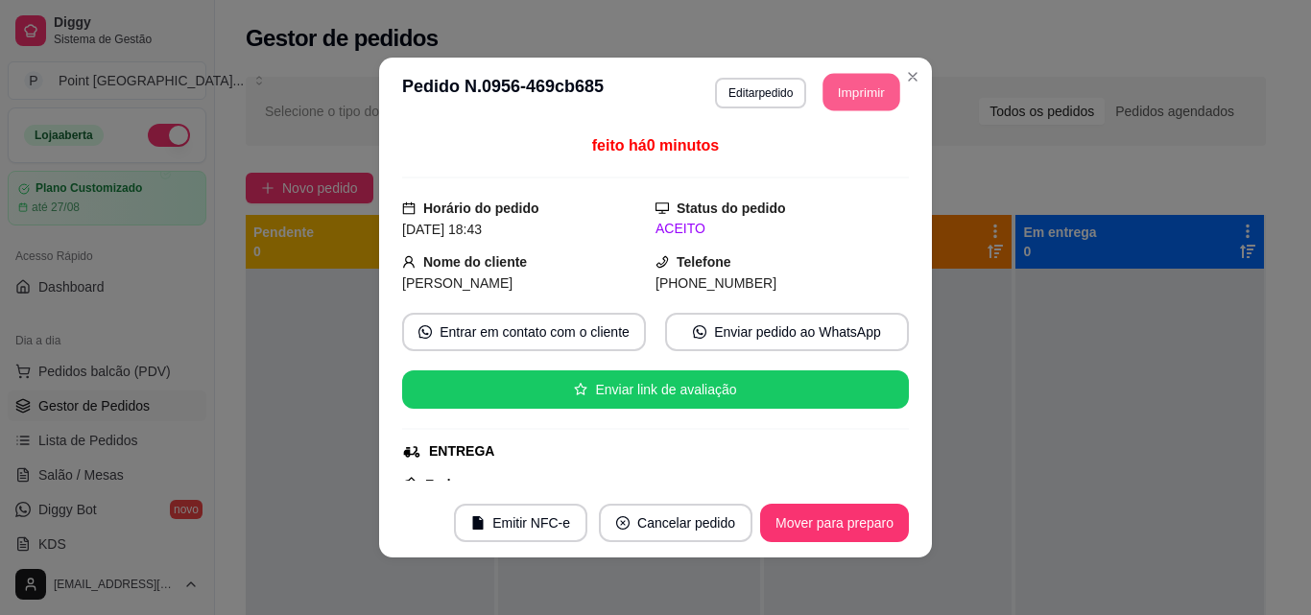
click at [824, 93] on button "Imprimir" at bounding box center [862, 92] width 77 height 37
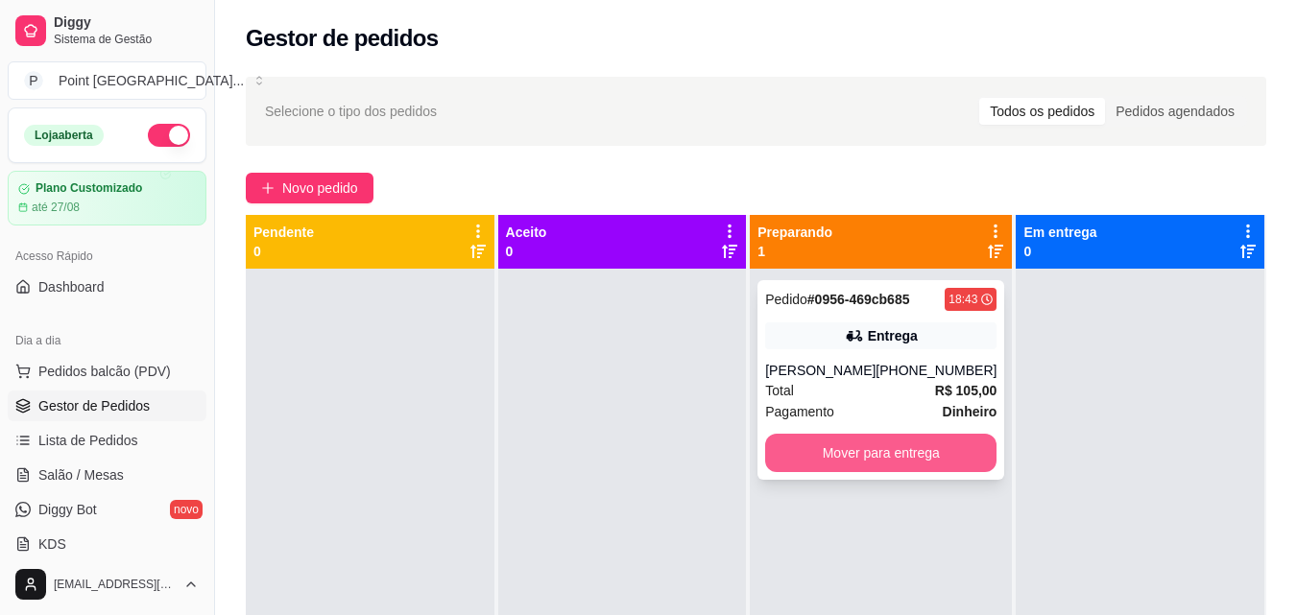
click at [898, 456] on button "Mover para entrega" at bounding box center [880, 453] width 231 height 38
